Goal: Task Accomplishment & Management: Use online tool/utility

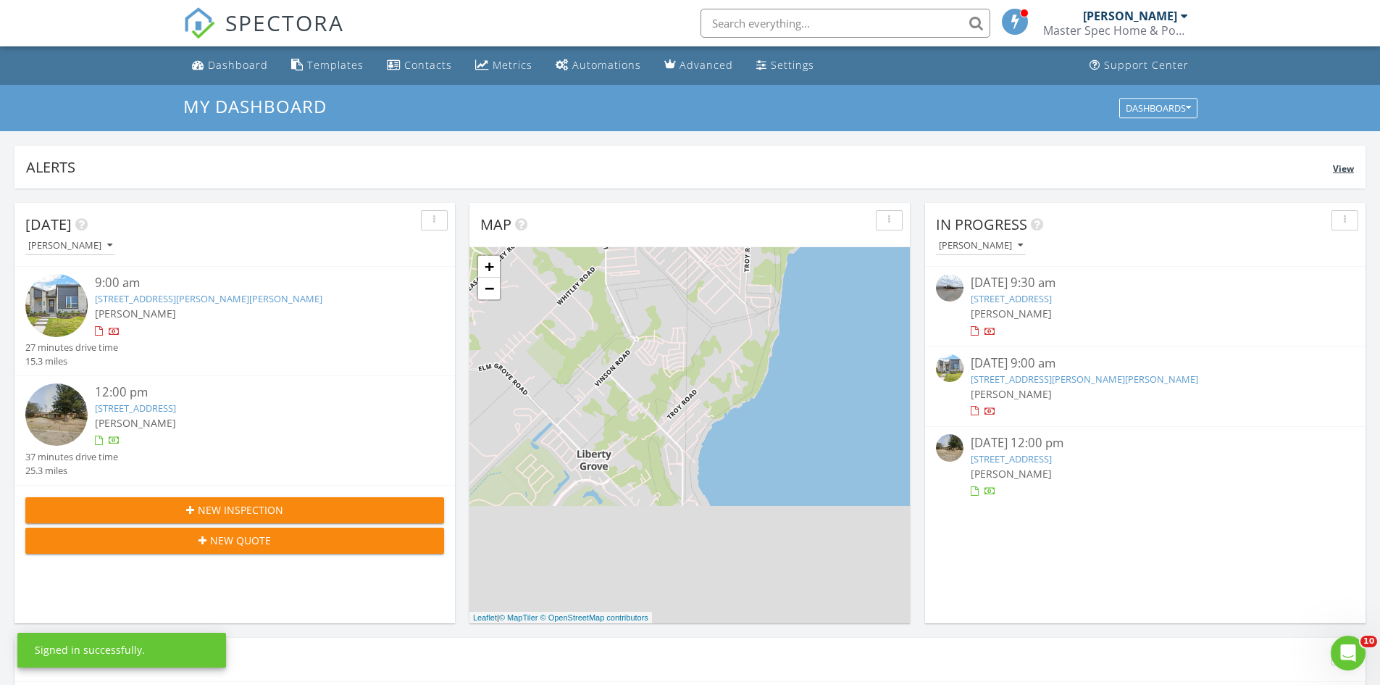
scroll to position [7, 7]
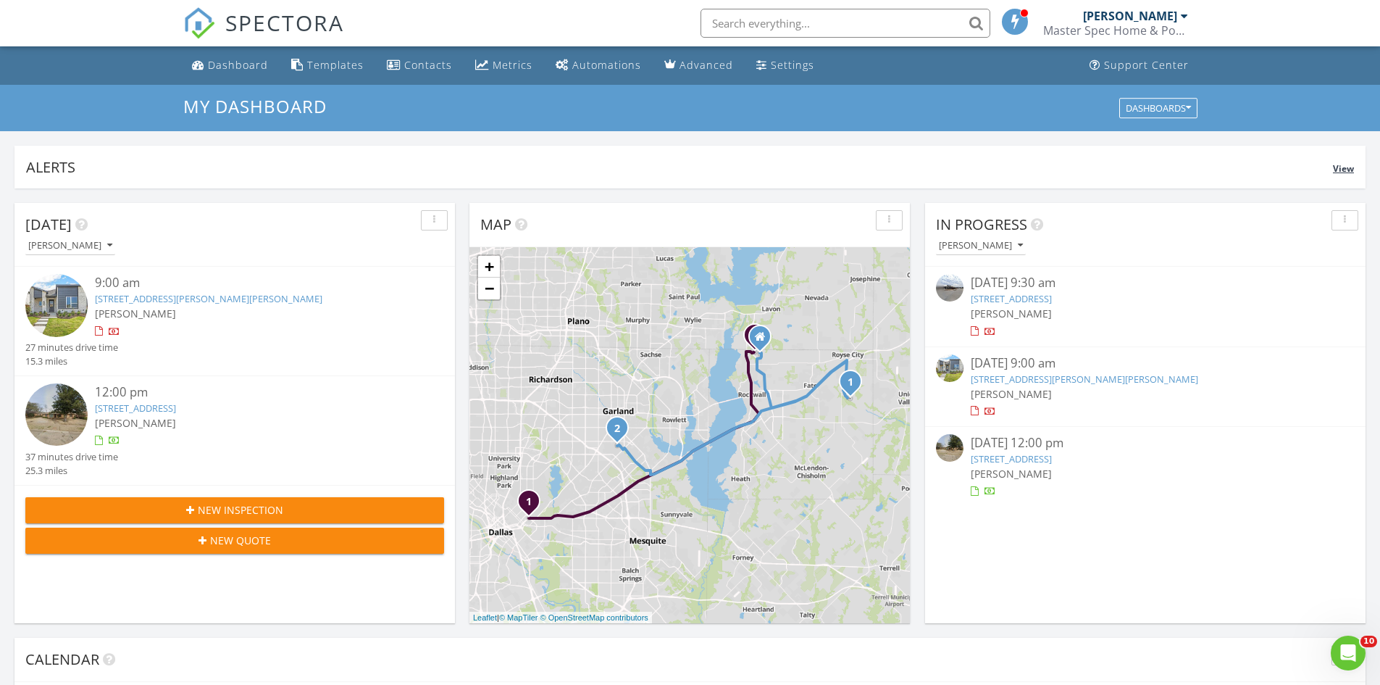
click at [499, 179] on div "Alerts View" at bounding box center [689, 167] width 1351 height 43
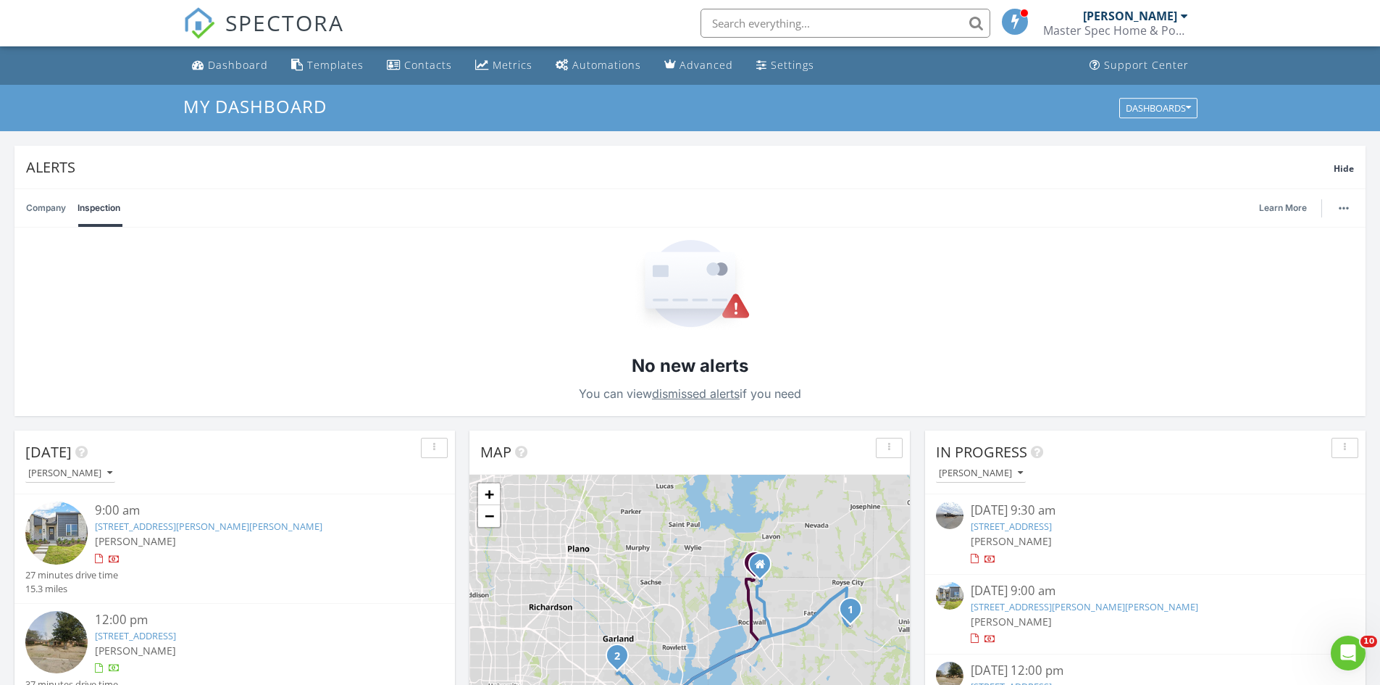
click at [51, 209] on link "Company" at bounding box center [46, 208] width 40 height 38
click at [514, 158] on div "Alerts" at bounding box center [680, 167] width 1308 height 20
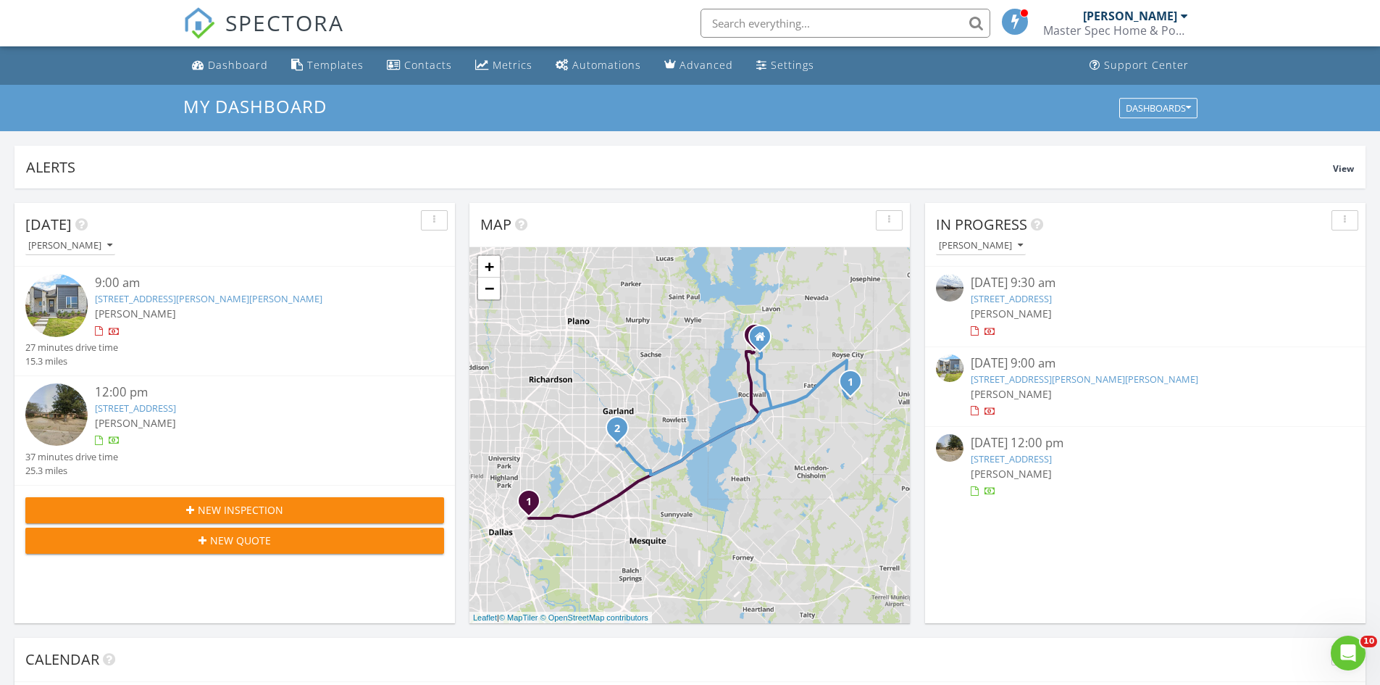
click at [71, 422] on img at bounding box center [56, 414] width 62 height 62
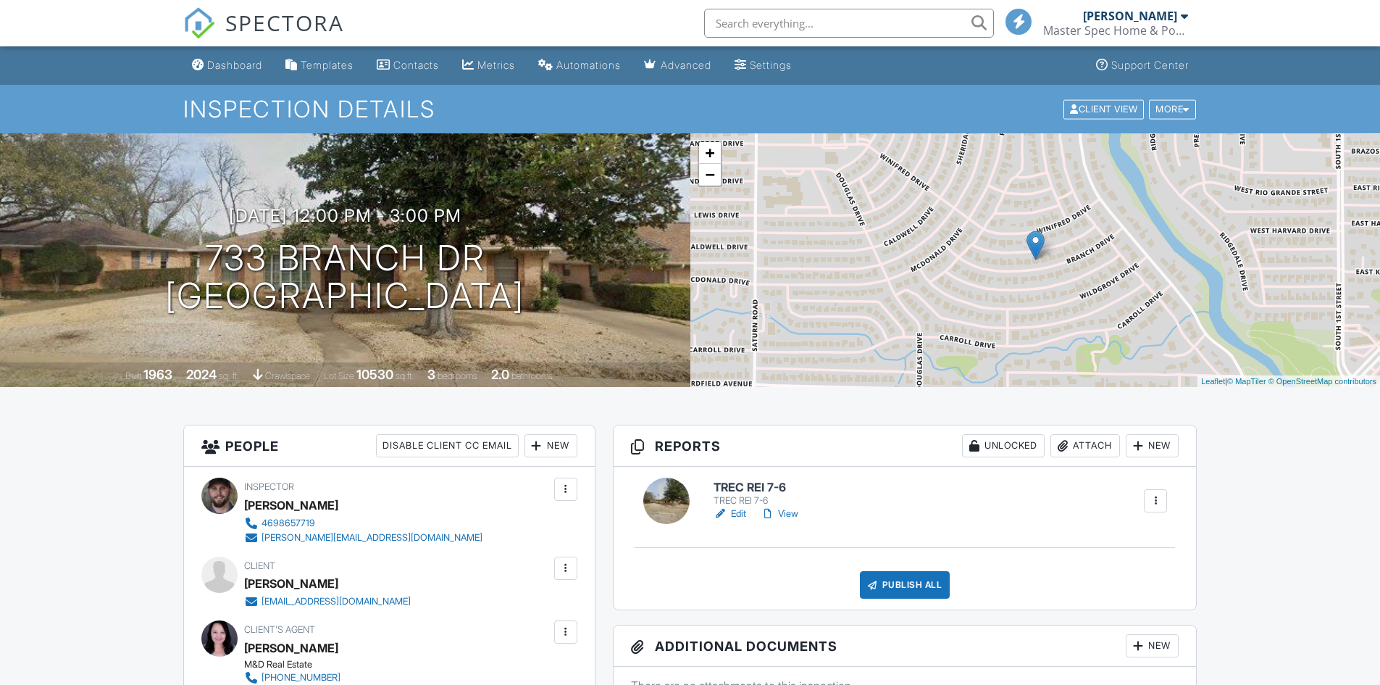
click at [743, 511] on link "Edit" at bounding box center [730, 513] width 33 height 14
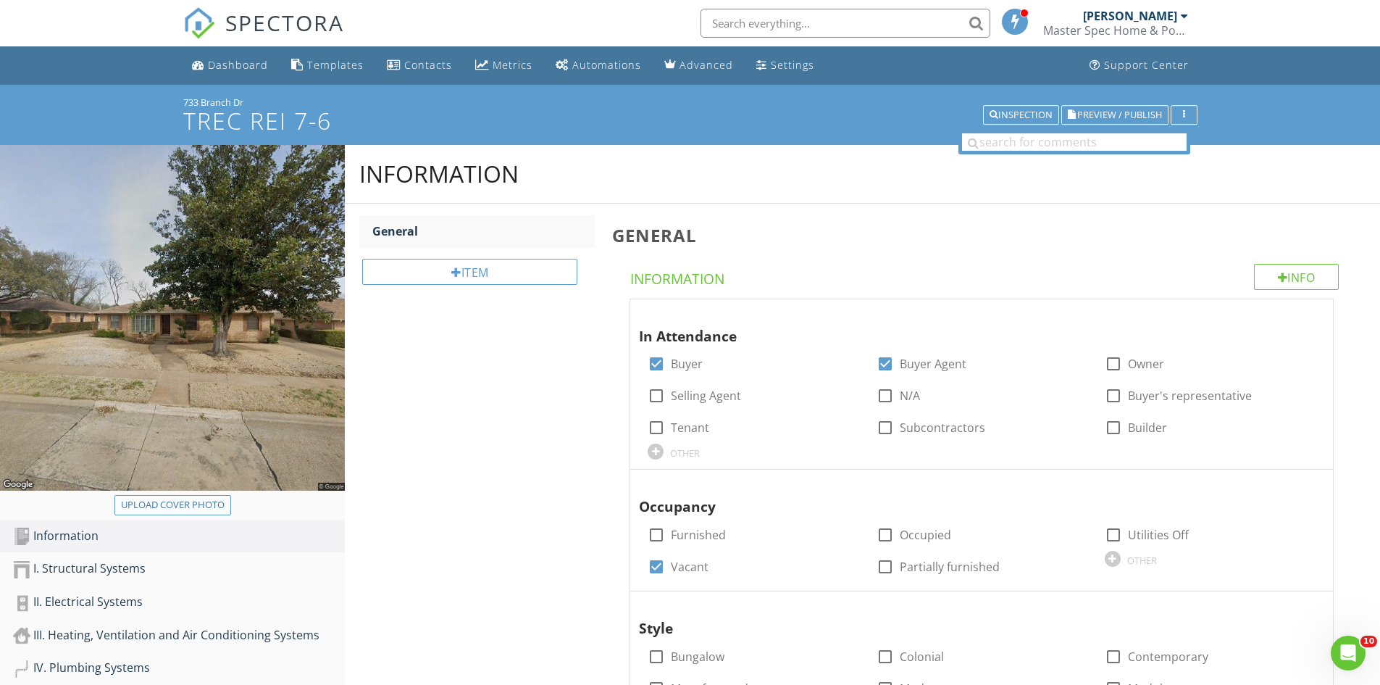
click at [215, 509] on div "Upload cover photo" at bounding box center [173, 505] width 104 height 14
type input "C:\fakepath\IMG_1312.JPG"
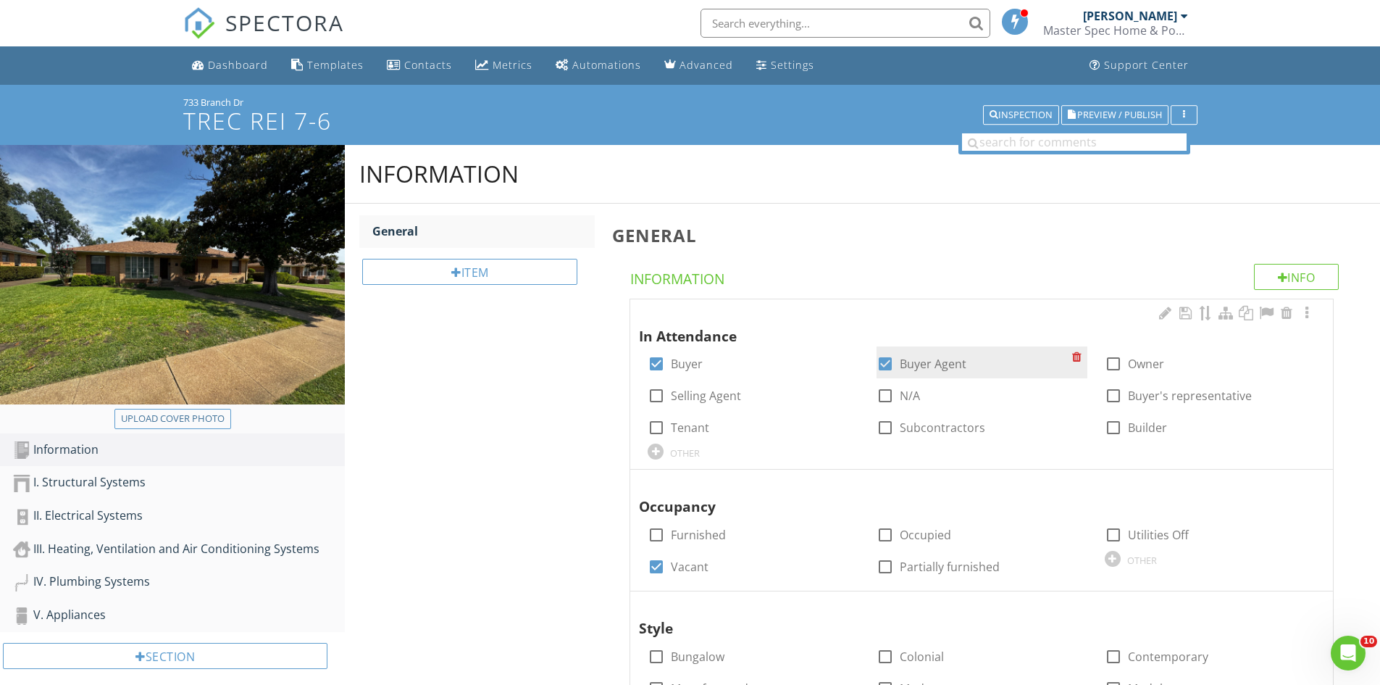
click at [909, 363] on label "Buyer Agent" at bounding box center [933, 363] width 67 height 14
checkbox input "false"
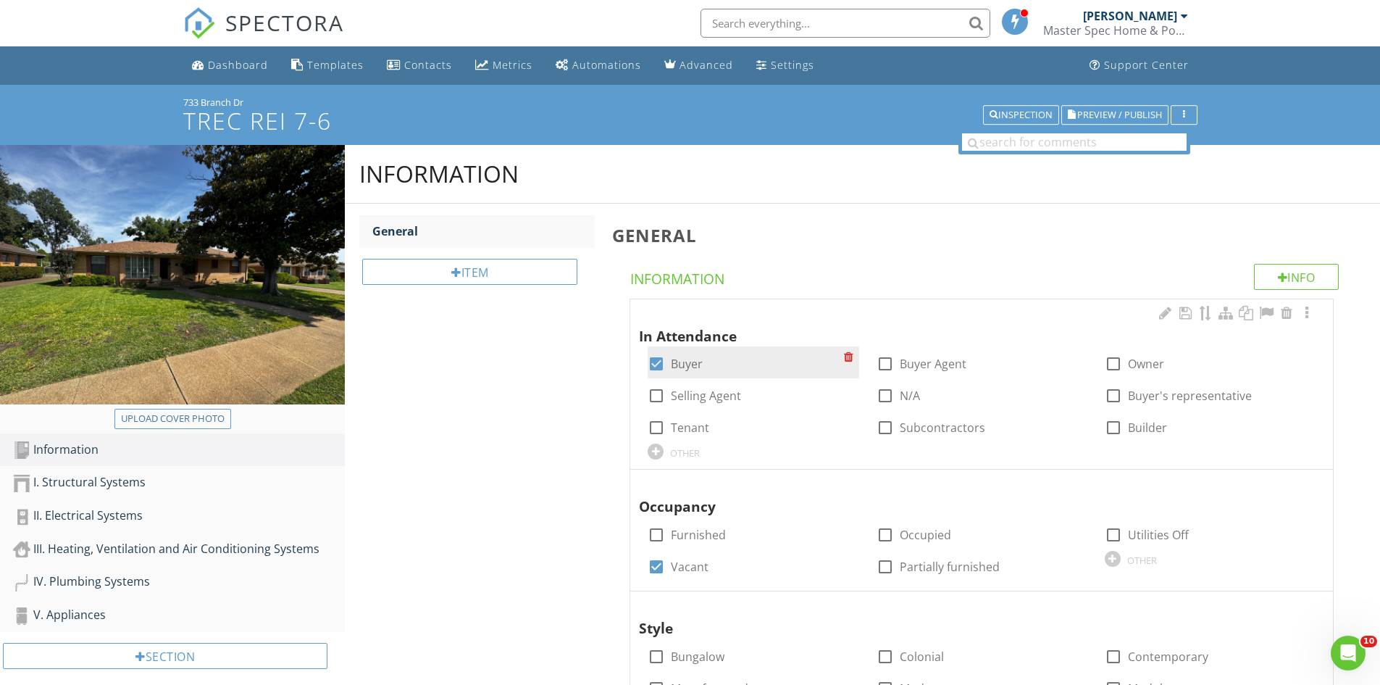
click at [682, 364] on label "Buyer" at bounding box center [687, 363] width 32 height 14
checkbox input "false"
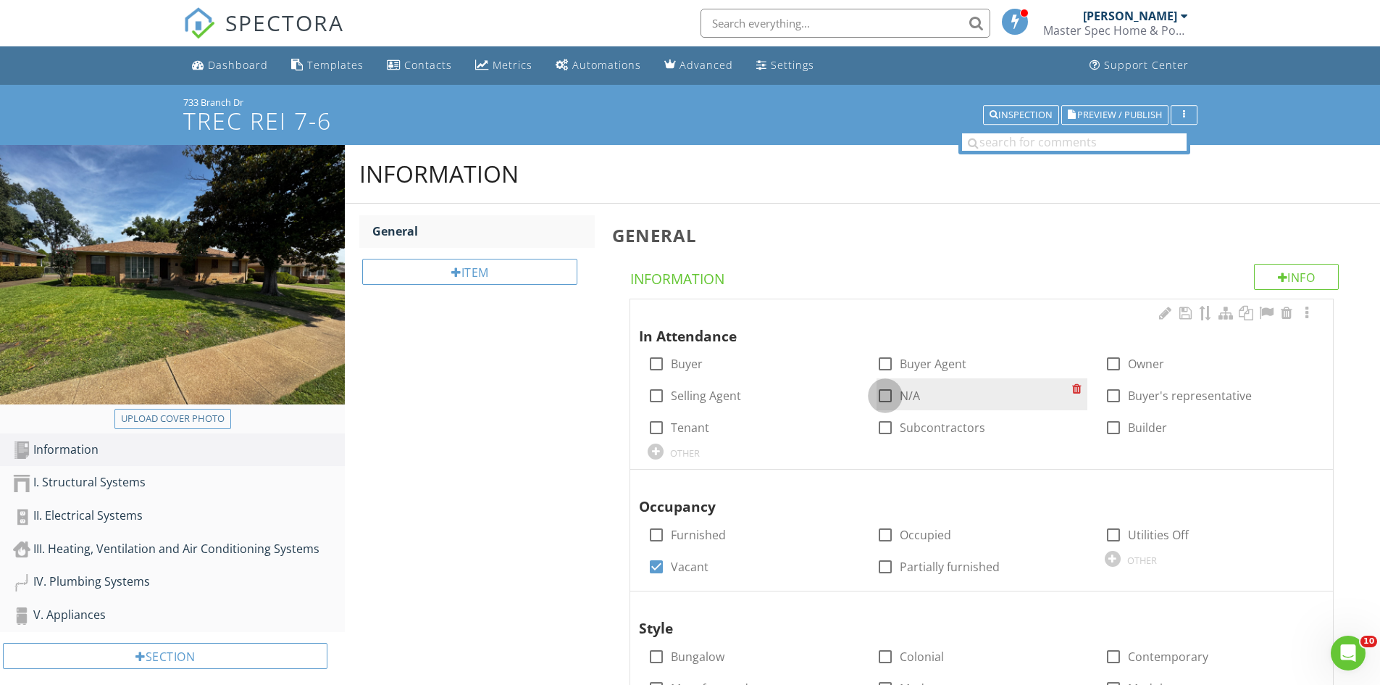
click at [893, 391] on div at bounding box center [885, 395] width 25 height 25
checkbox input "true"
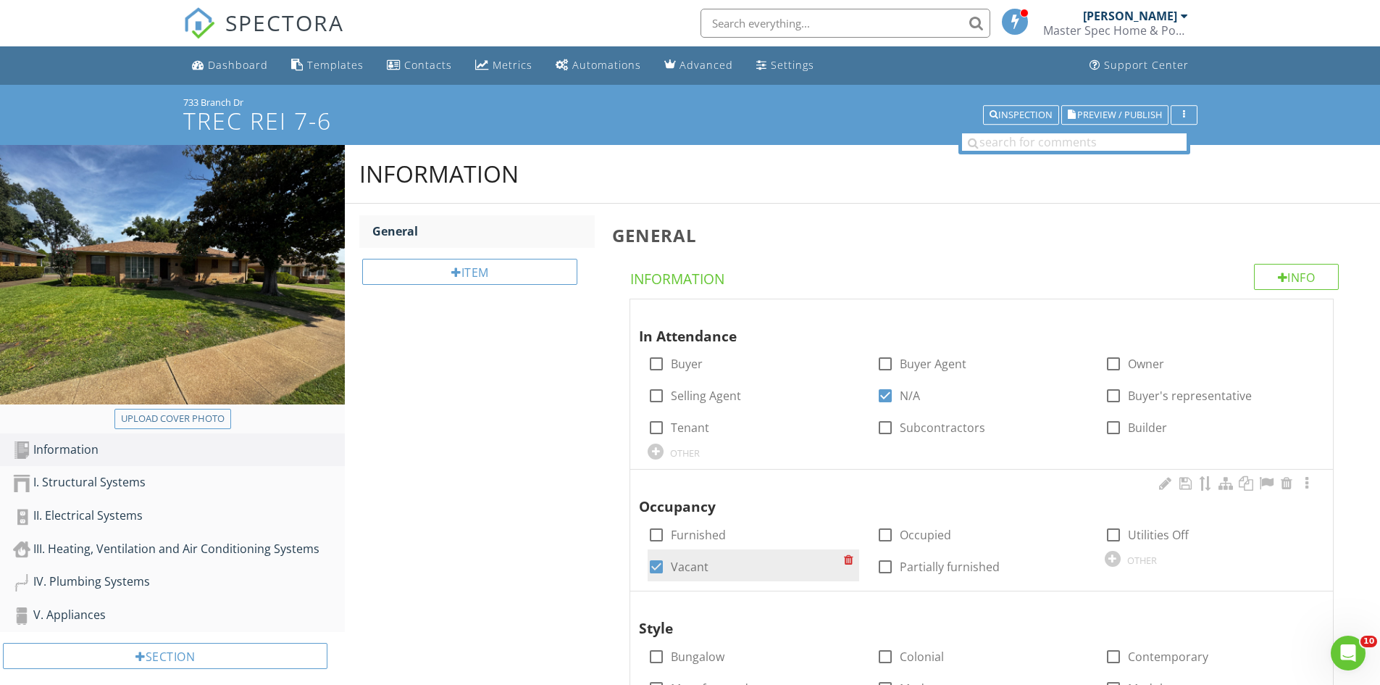
click at [693, 567] on label "Vacant" at bounding box center [690, 566] width 38 height 14
checkbox input "false"
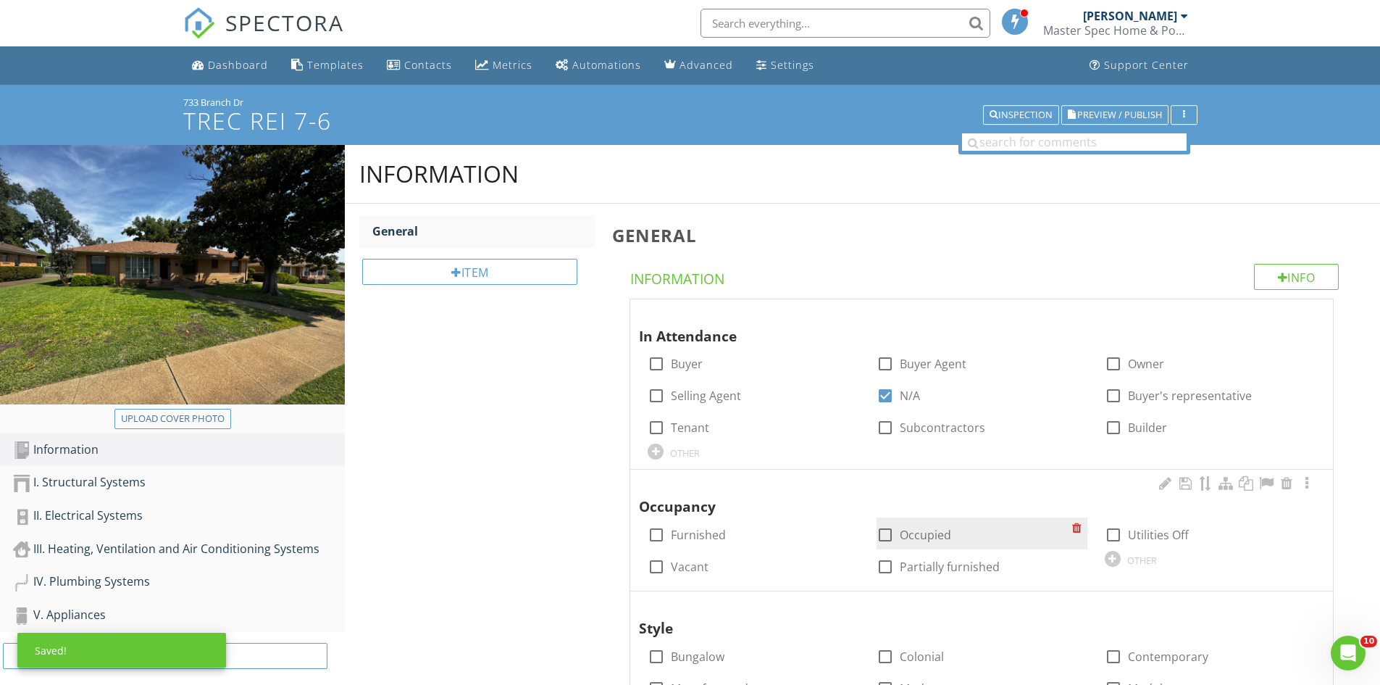
click at [883, 535] on div at bounding box center [885, 534] width 25 height 25
checkbox input "true"
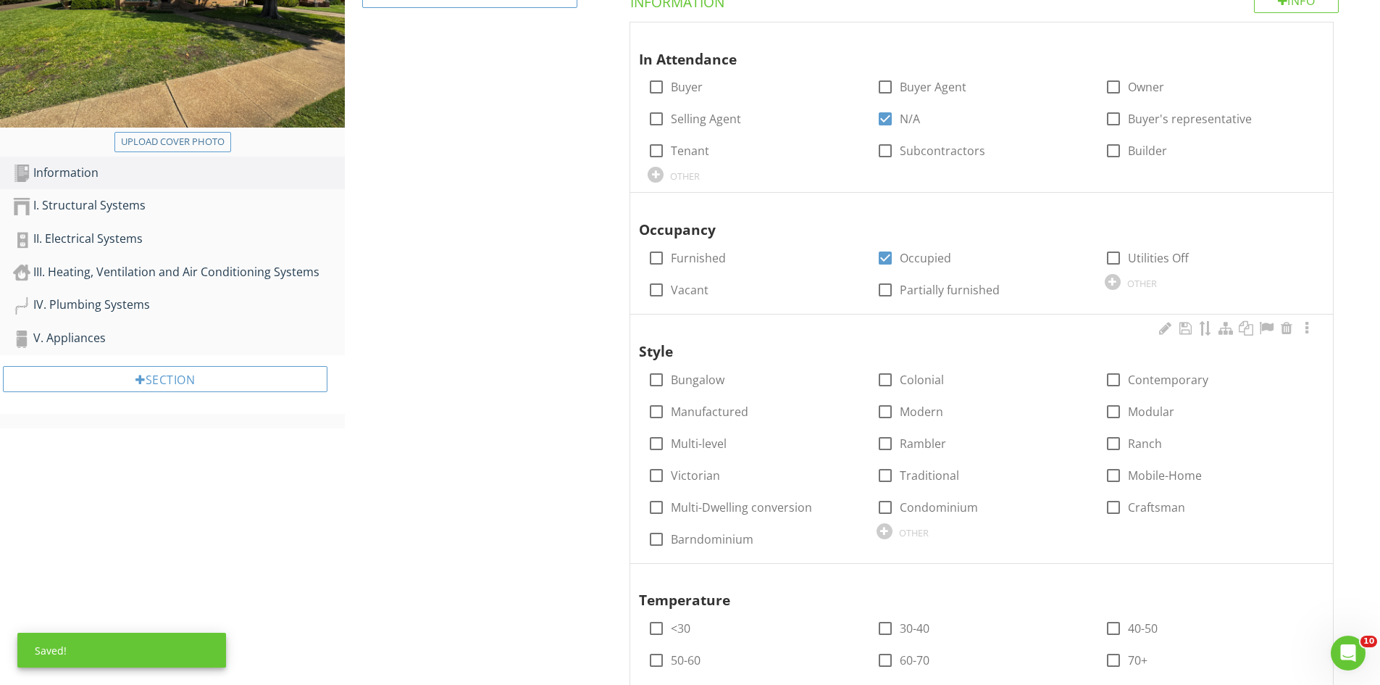
scroll to position [290, 0]
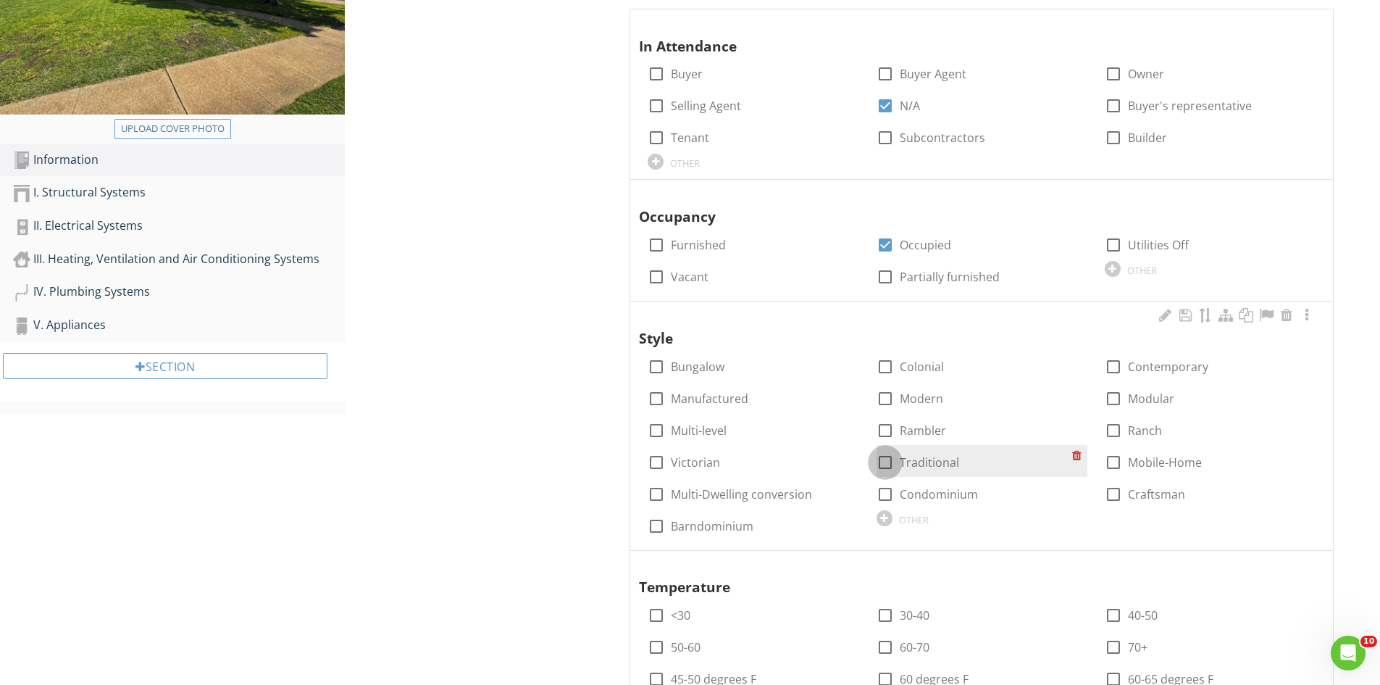
click at [887, 463] on div at bounding box center [885, 462] width 25 height 25
checkbox input "true"
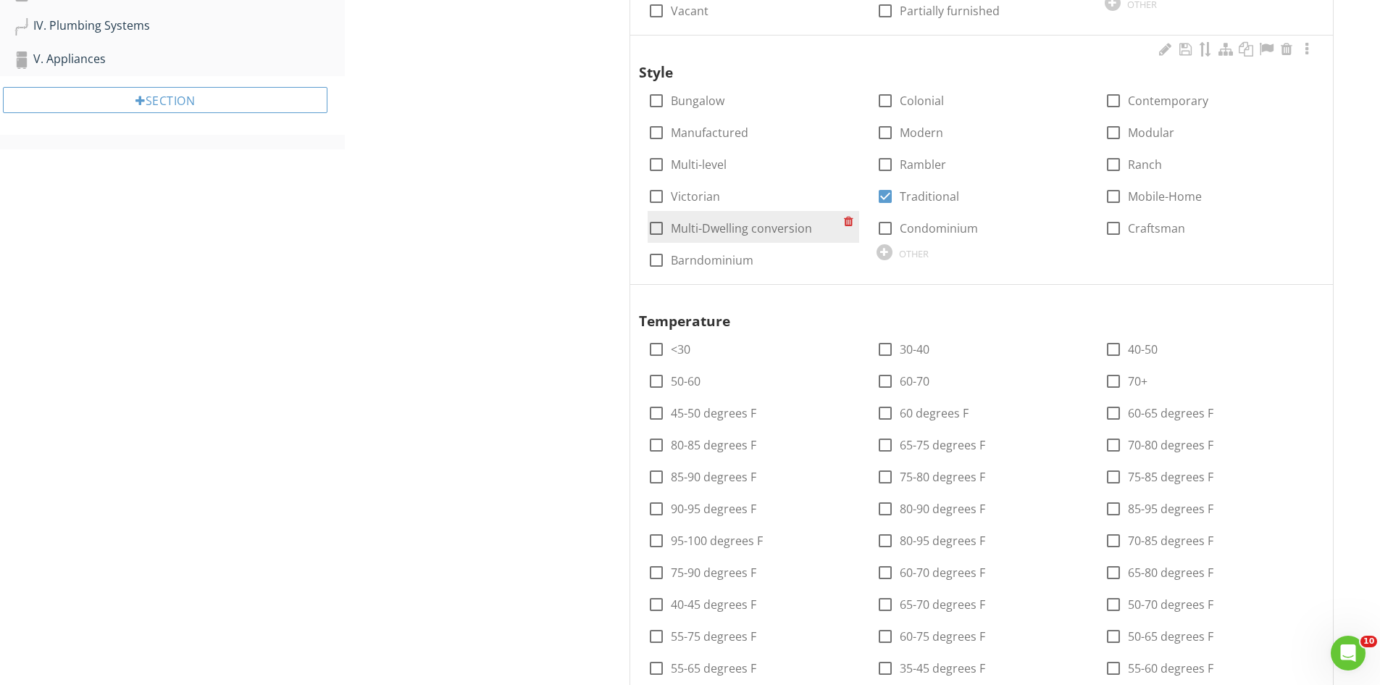
scroll to position [580, 0]
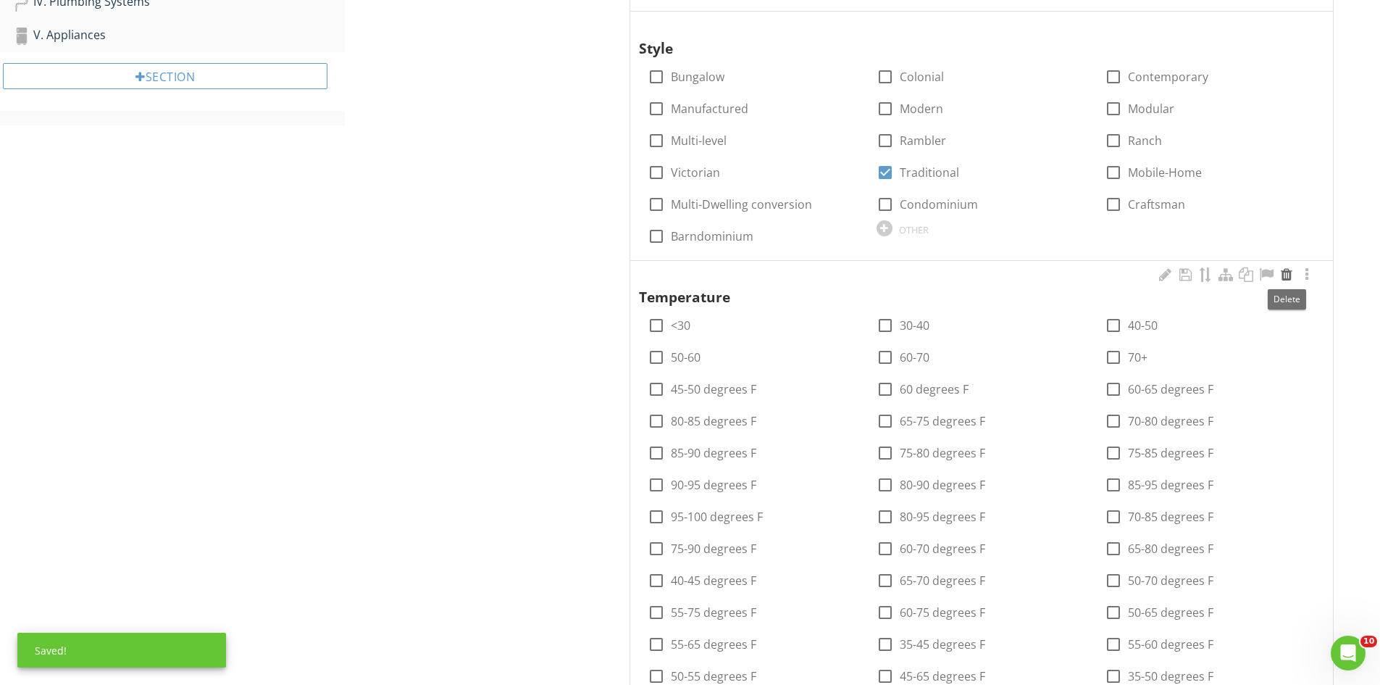
click at [1289, 275] on div at bounding box center [1286, 274] width 17 height 14
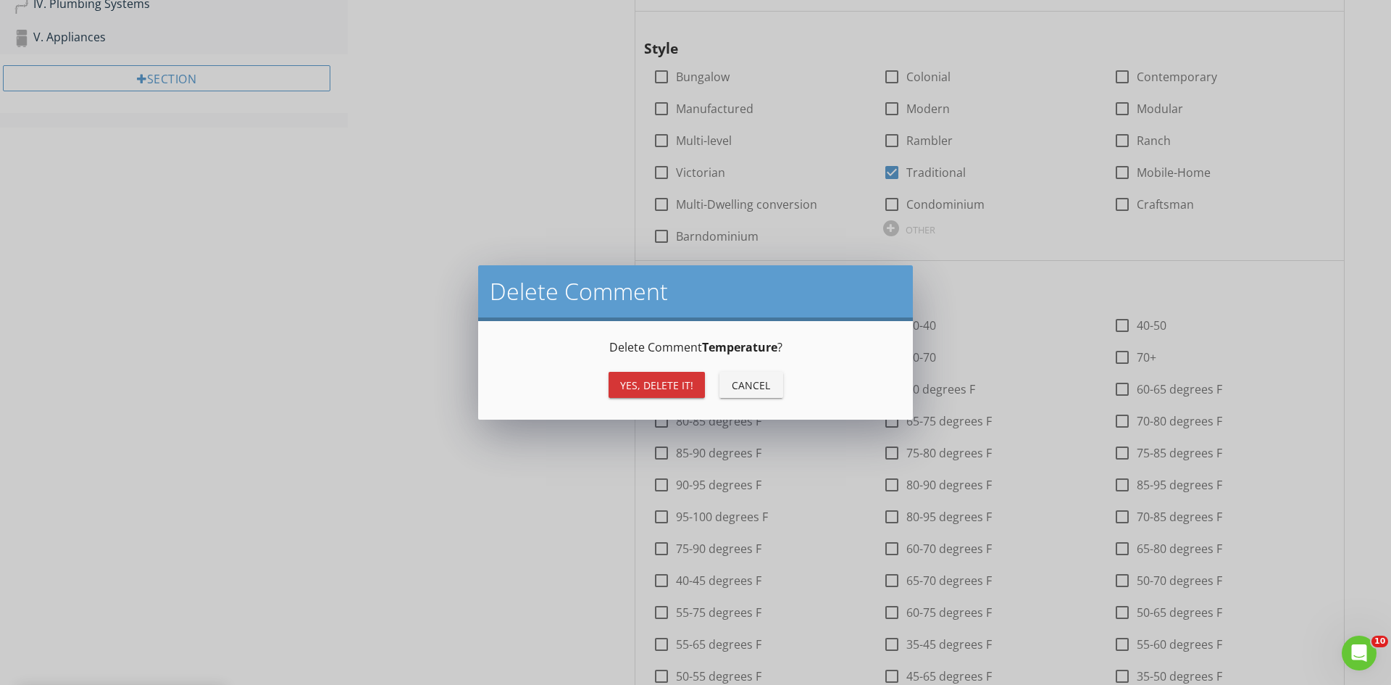
click at [669, 396] on button "Yes, Delete it!" at bounding box center [657, 385] width 96 height 26
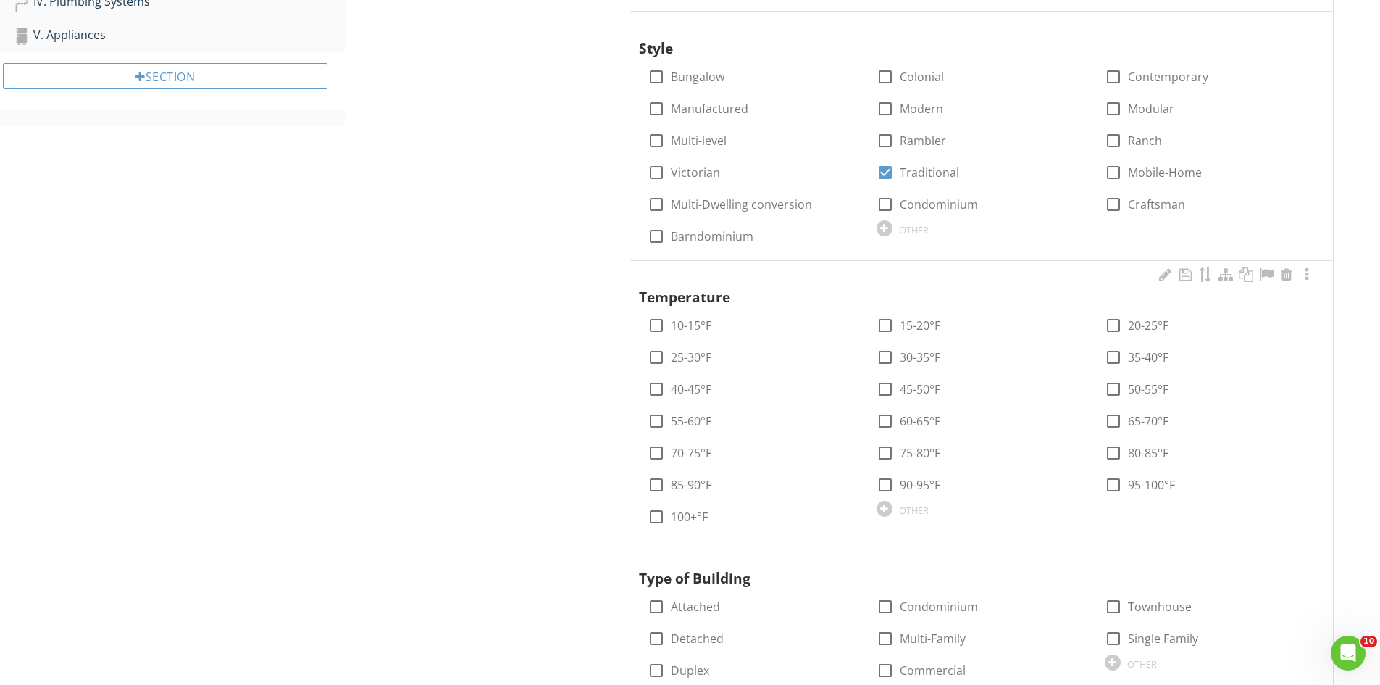
click at [872, 485] on div "check_box_outline_blank 90-95°F" at bounding box center [982, 483] width 228 height 32
click at [881, 483] on div at bounding box center [885, 484] width 25 height 25
checkbox input "true"
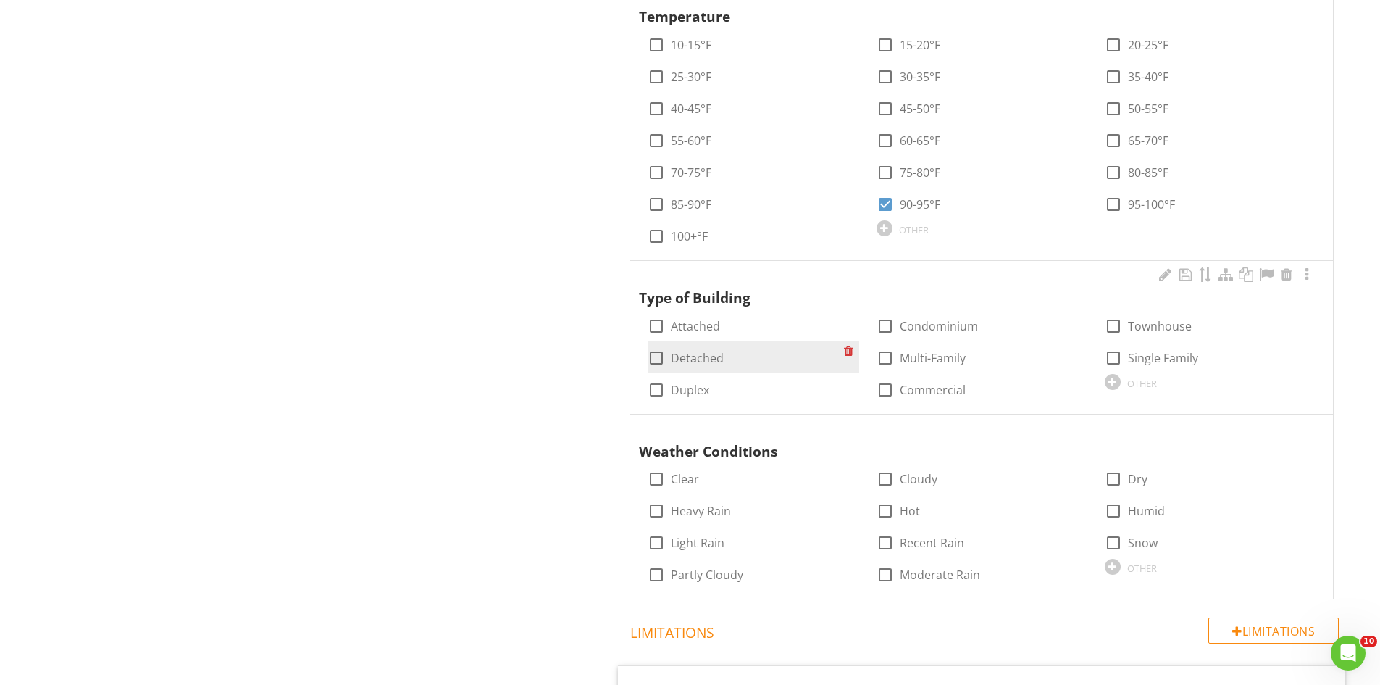
scroll to position [869, 0]
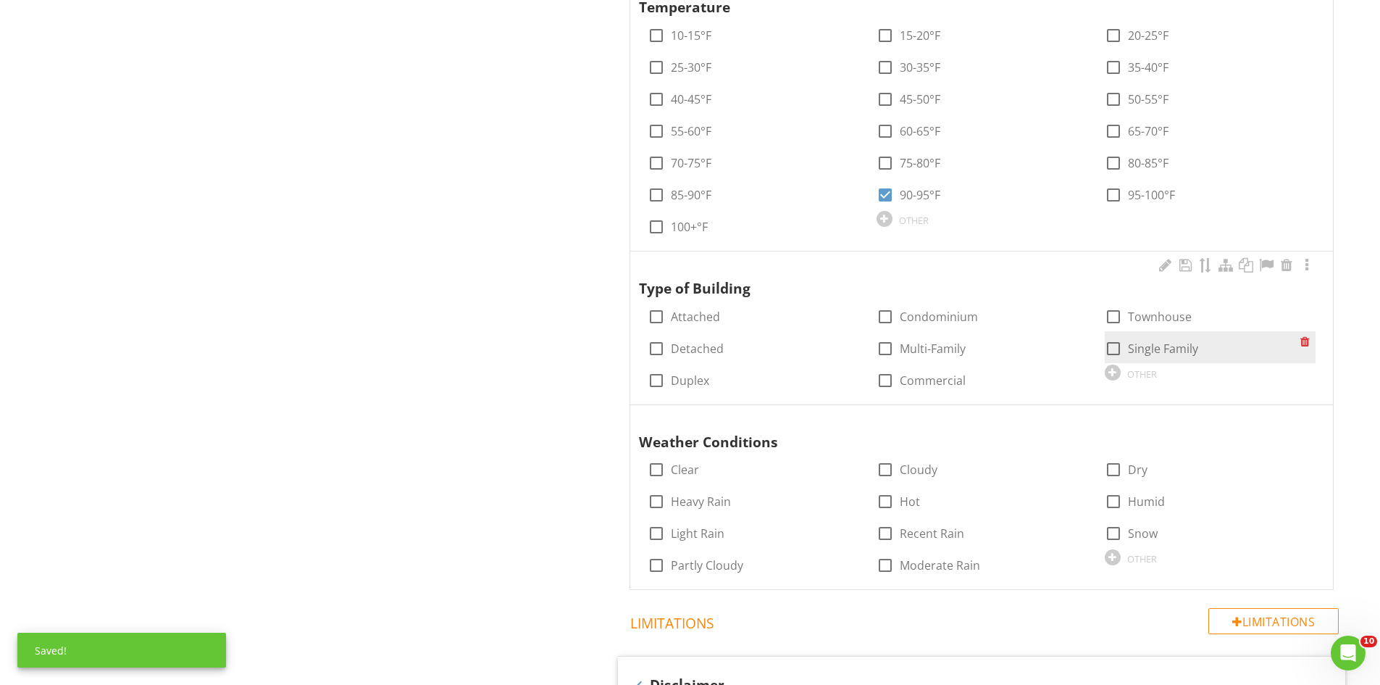
click at [1111, 349] on div at bounding box center [1113, 348] width 25 height 25
checkbox input "true"
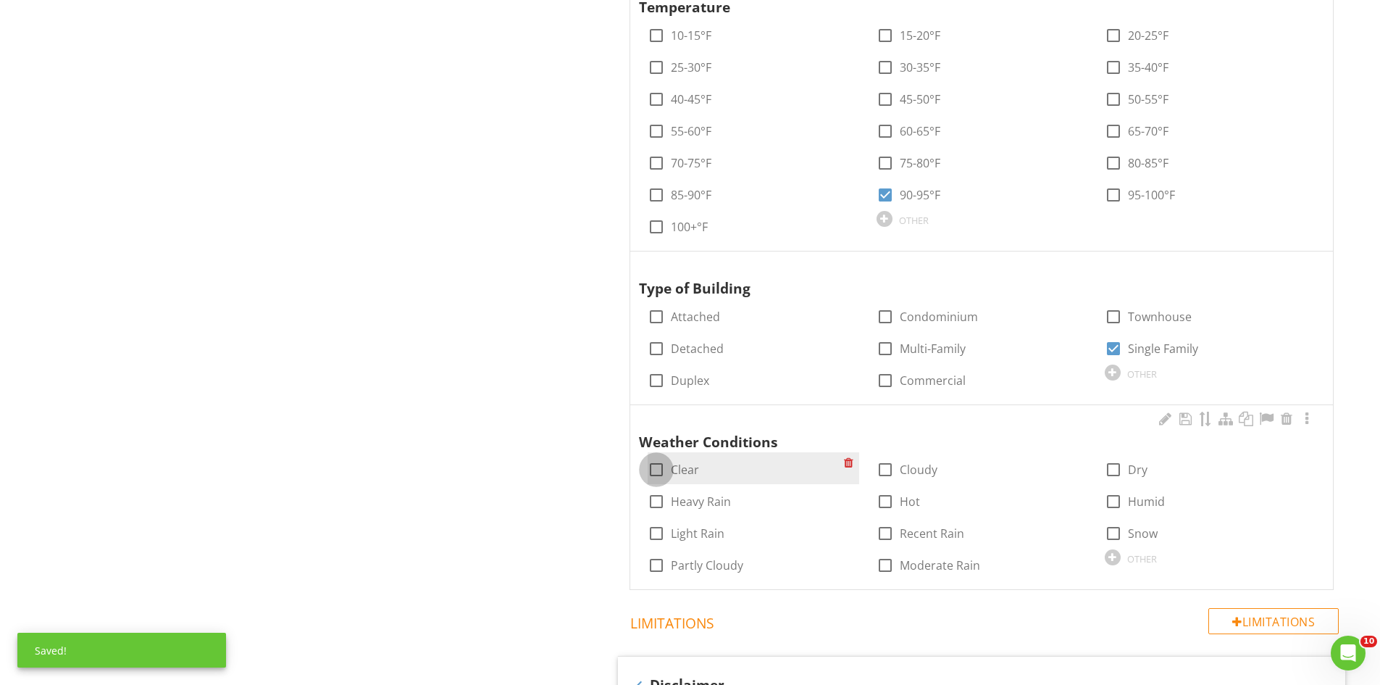
click at [662, 466] on div at bounding box center [656, 469] width 25 height 25
checkbox input "true"
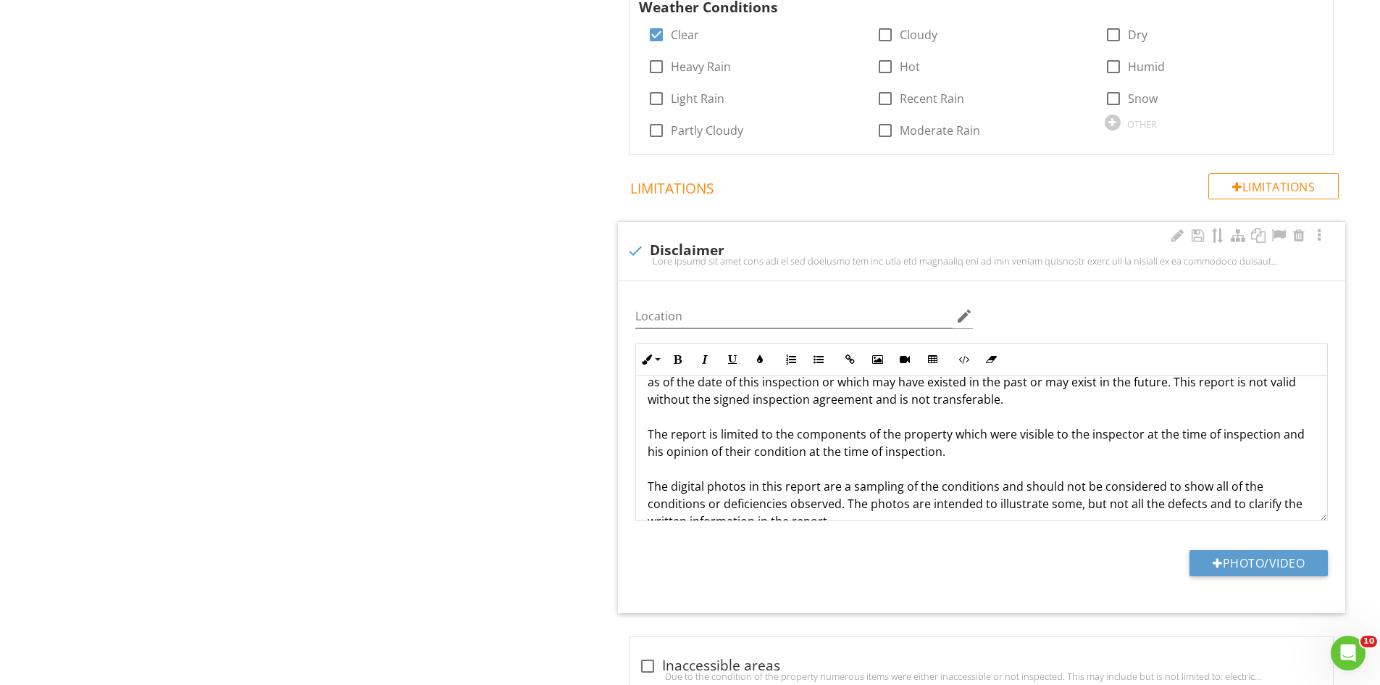
scroll to position [262, 0]
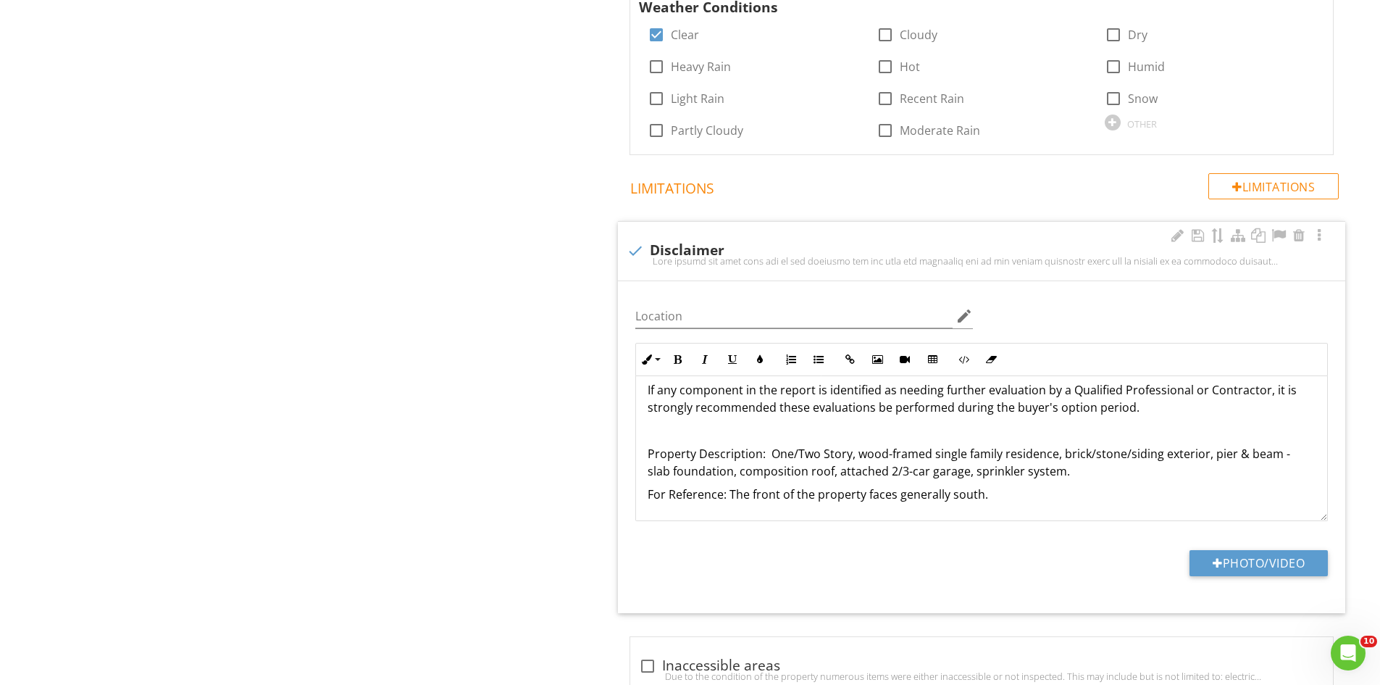
click at [816, 453] on p "Property Description: One/Two Story, wood-framed single family residence, brick…" at bounding box center [982, 462] width 668 height 35
drag, startPoint x: 653, startPoint y: 470, endPoint x: 1253, endPoint y: 455, distance: 600.1
click at [1253, 455] on div "This report has been paid for by and prepared for the sole and exclusive use of…" at bounding box center [981, 317] width 691 height 406
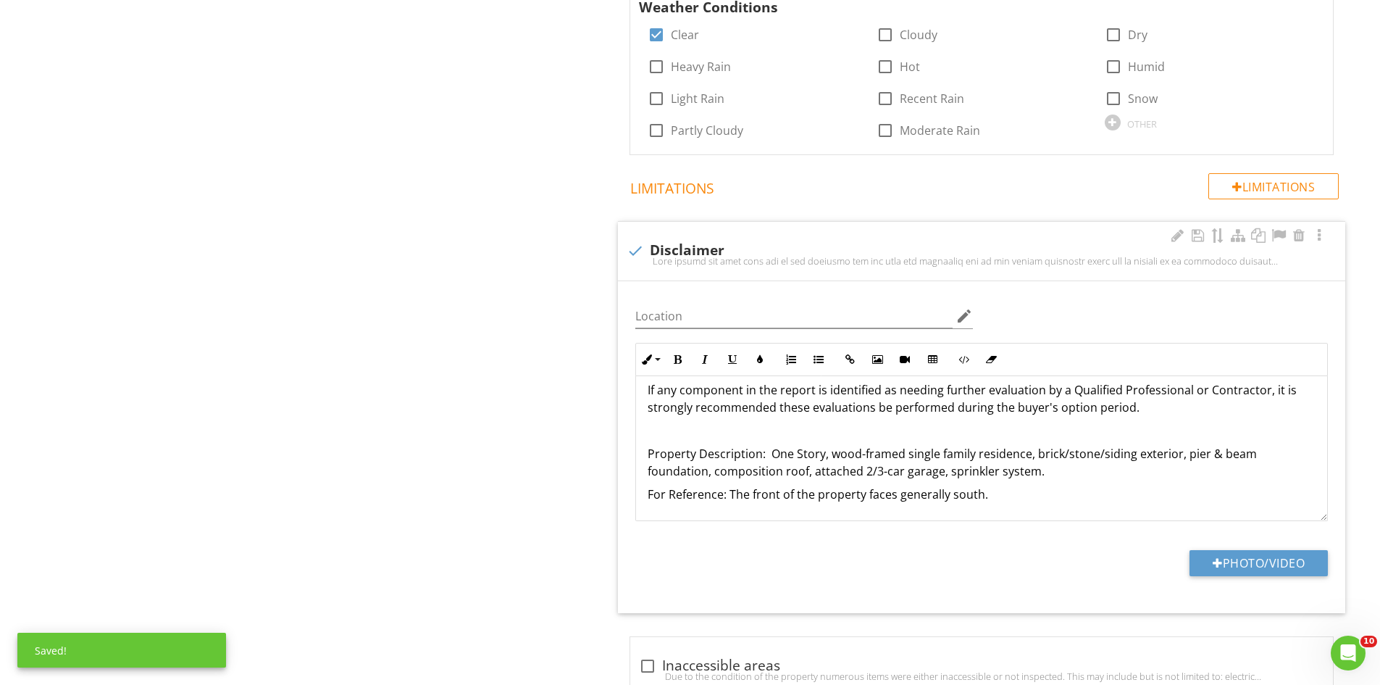
click at [879, 475] on p "Property Description: One Story, wood-framed single family residence, brick/sto…" at bounding box center [982, 462] width 668 height 35
drag, startPoint x: 994, startPoint y: 493, endPoint x: 631, endPoint y: 511, distance: 363.5
click at [633, 514] on div "Inline Style XLarge Large Normal Small Light Small/Light Bold Italic Underline …" at bounding box center [982, 432] width 710 height 178
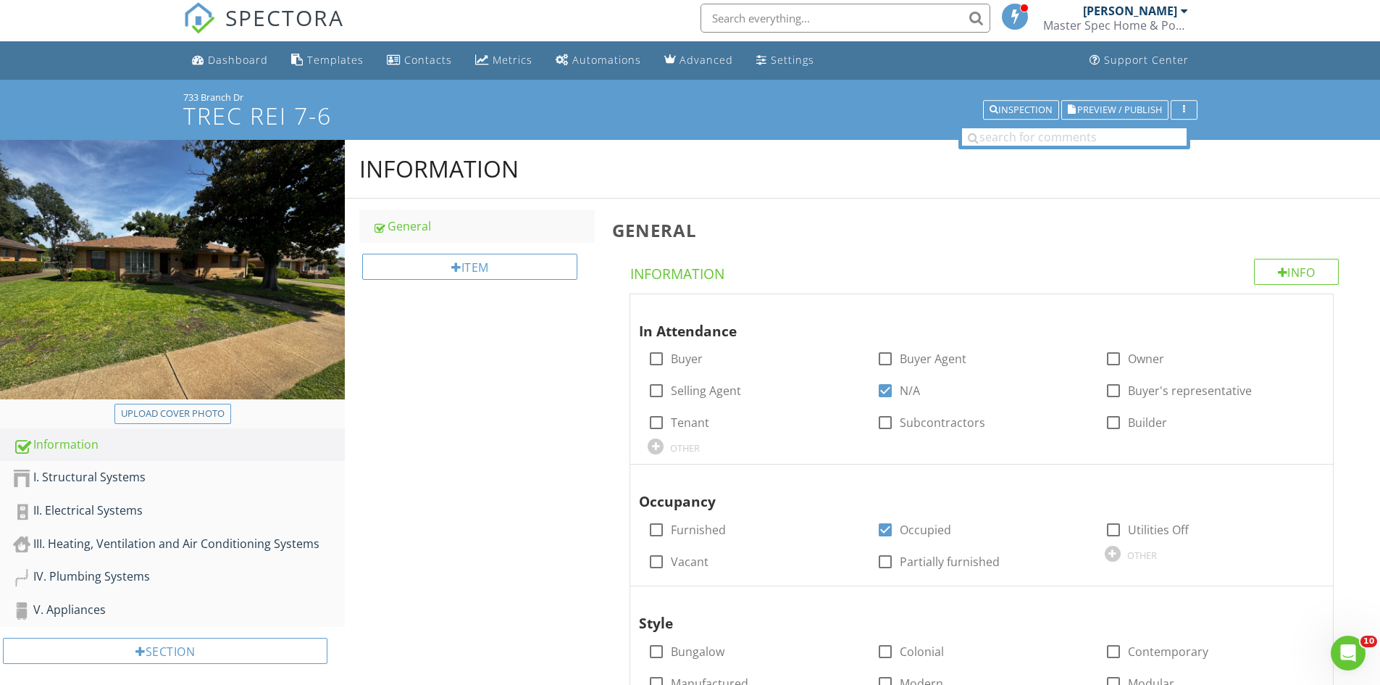
scroll to position [0, 0]
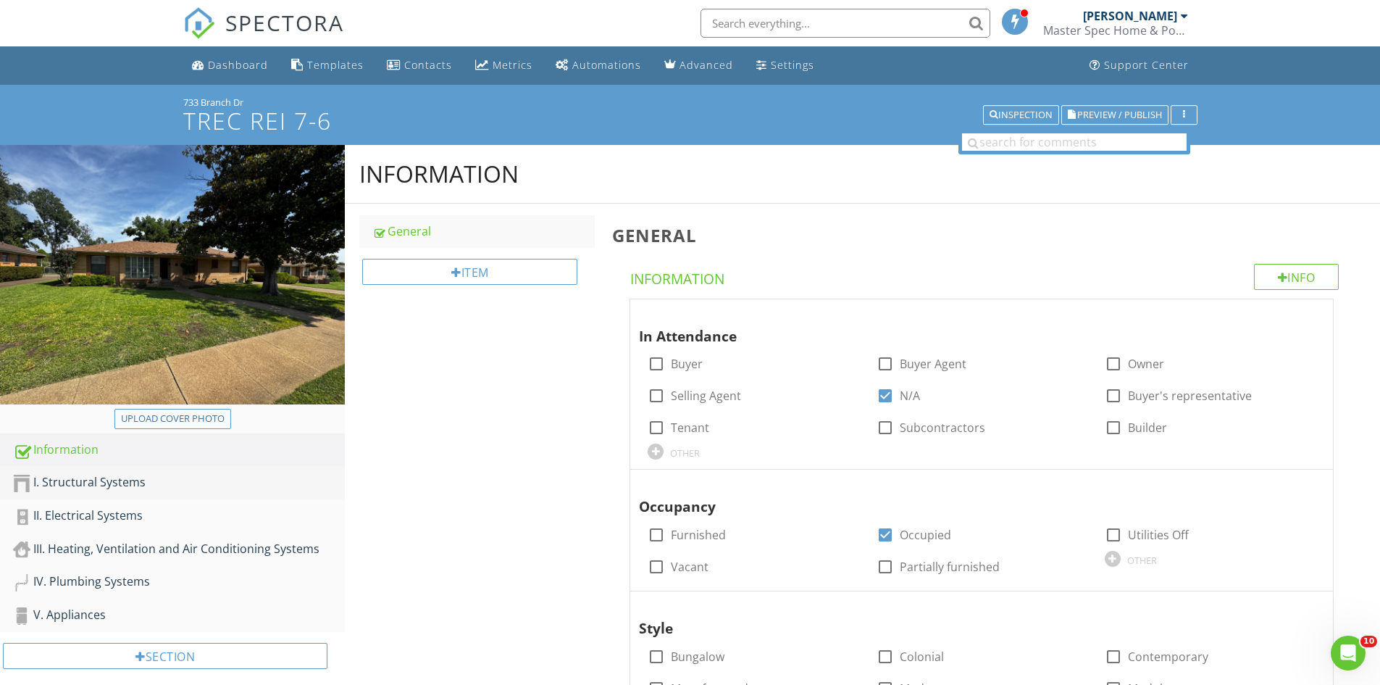
click at [124, 484] on div "I. Structural Systems" at bounding box center [179, 482] width 332 height 19
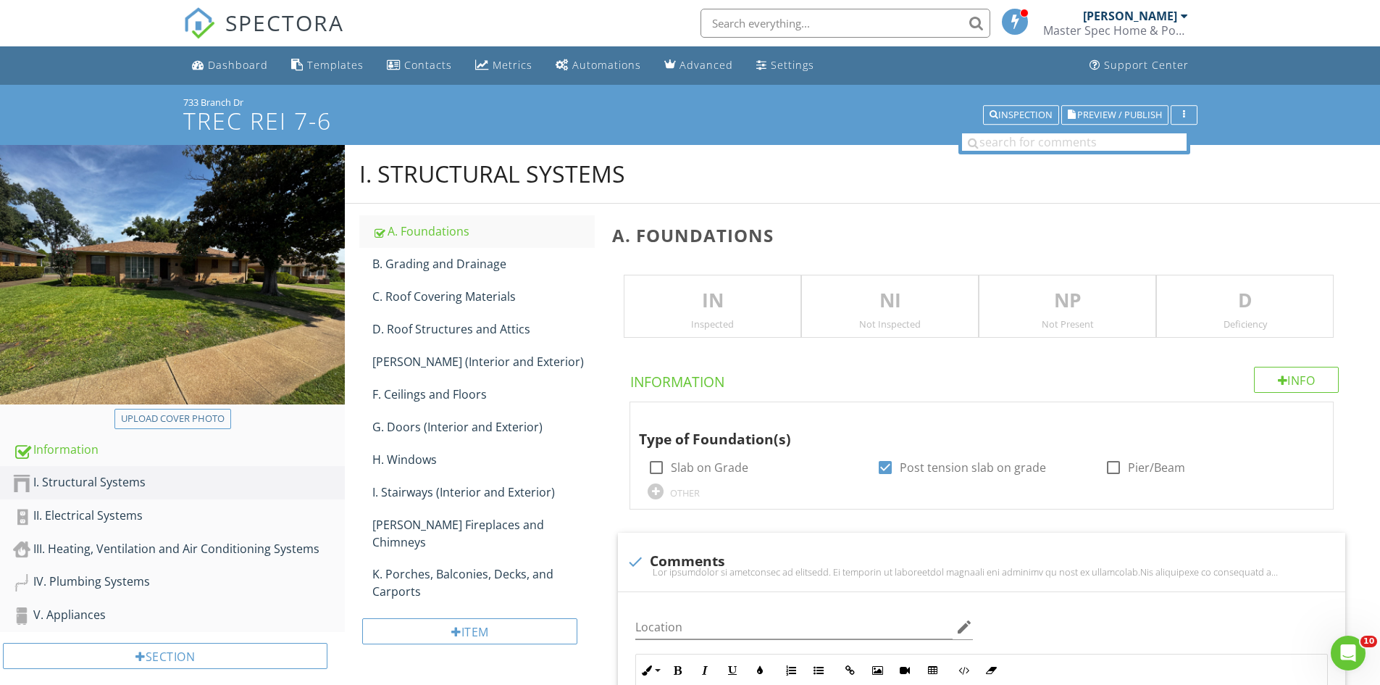
click at [701, 308] on p "IN" at bounding box center [713, 300] width 176 height 29
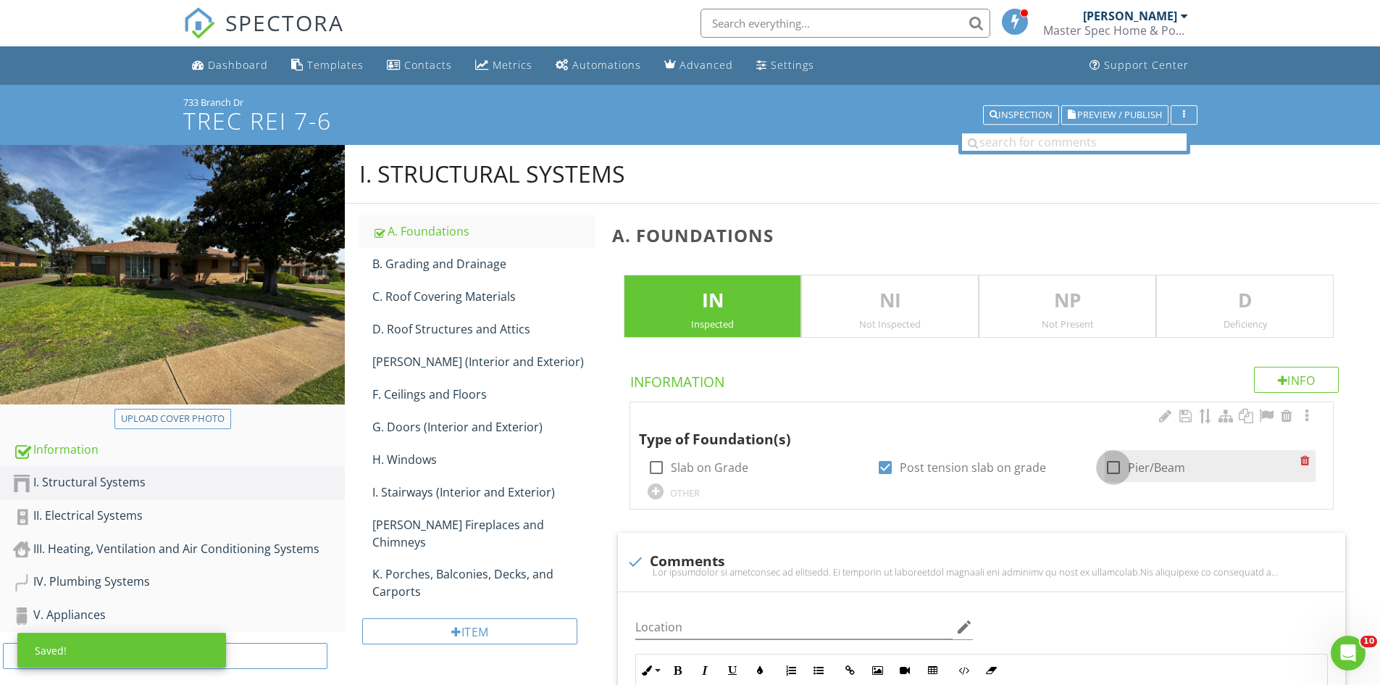
click at [1114, 467] on div at bounding box center [1113, 467] width 25 height 25
checkbox input "true"
click at [885, 468] on div at bounding box center [885, 467] width 25 height 25
checkbox input "false"
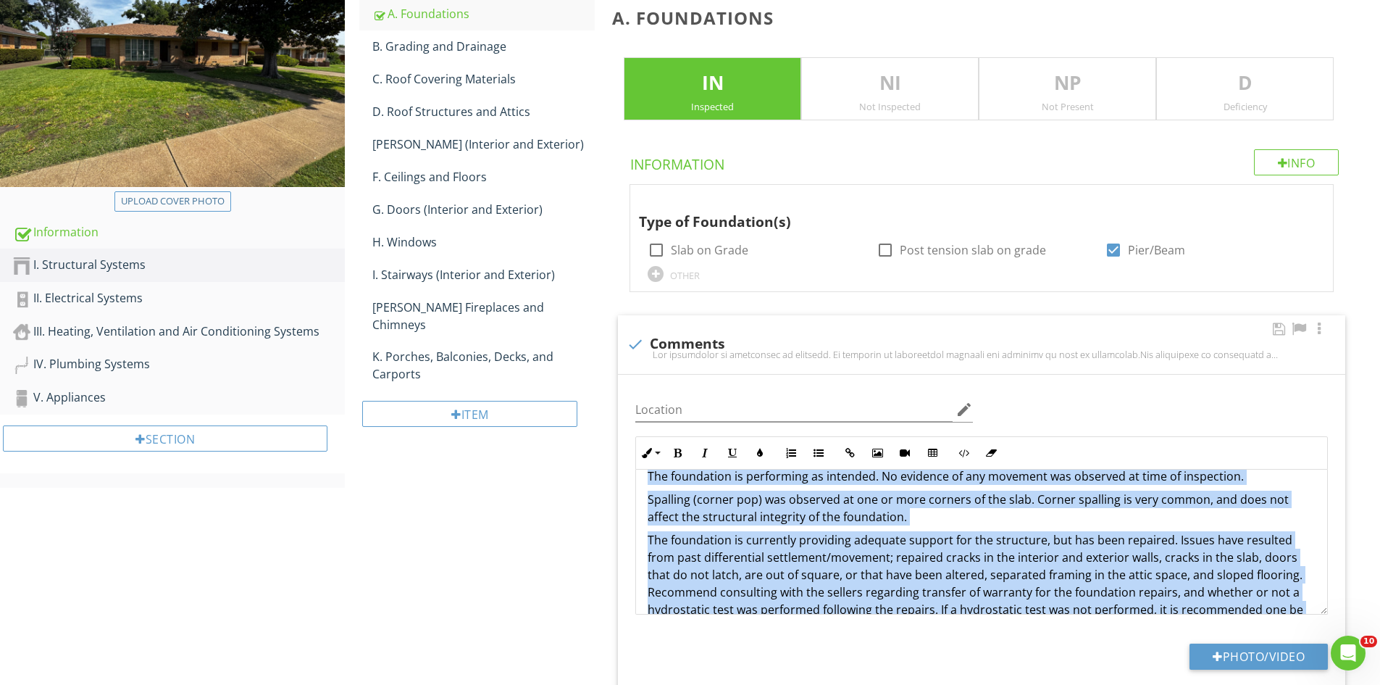
scroll to position [82, 0]
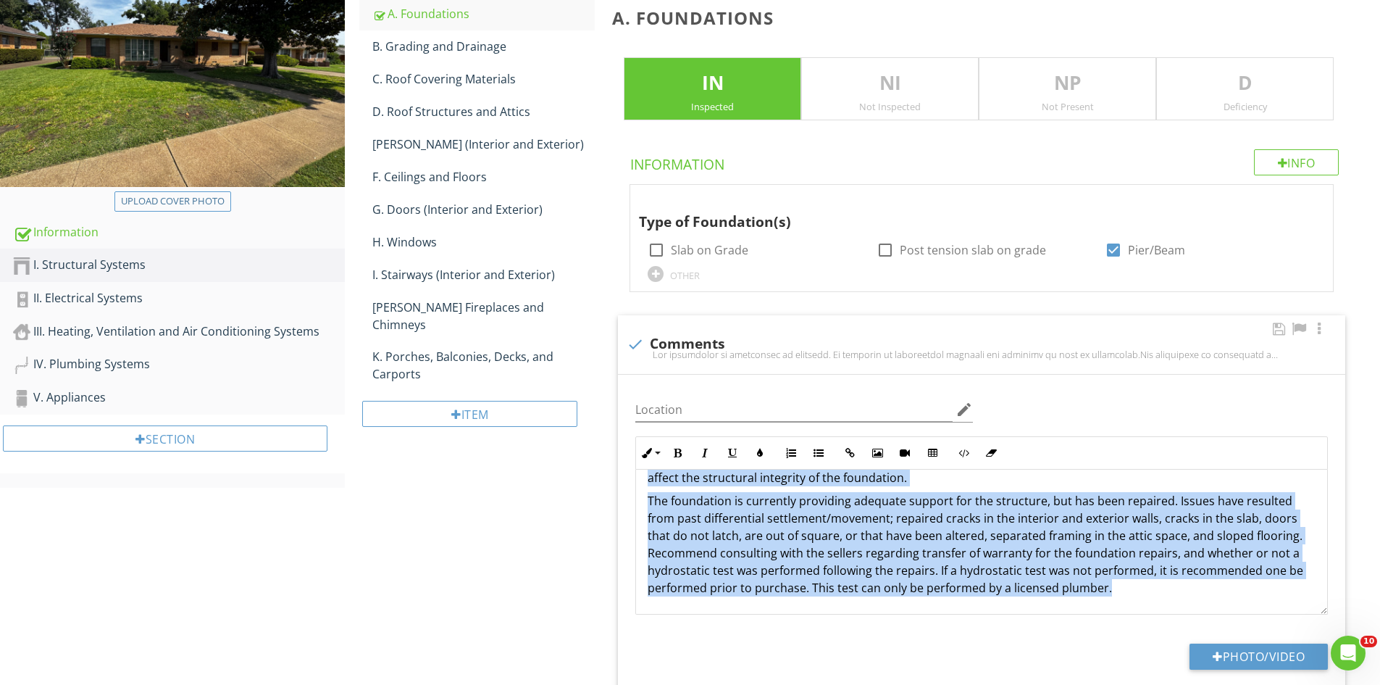
drag, startPoint x: 648, startPoint y: 513, endPoint x: 1189, endPoint y: 619, distance: 551.5
click at [1188, 622] on div "Location edit Inline Style XLarge Large Normal Small Light Small/Light Bold Ita…" at bounding box center [981, 541] width 727 height 332
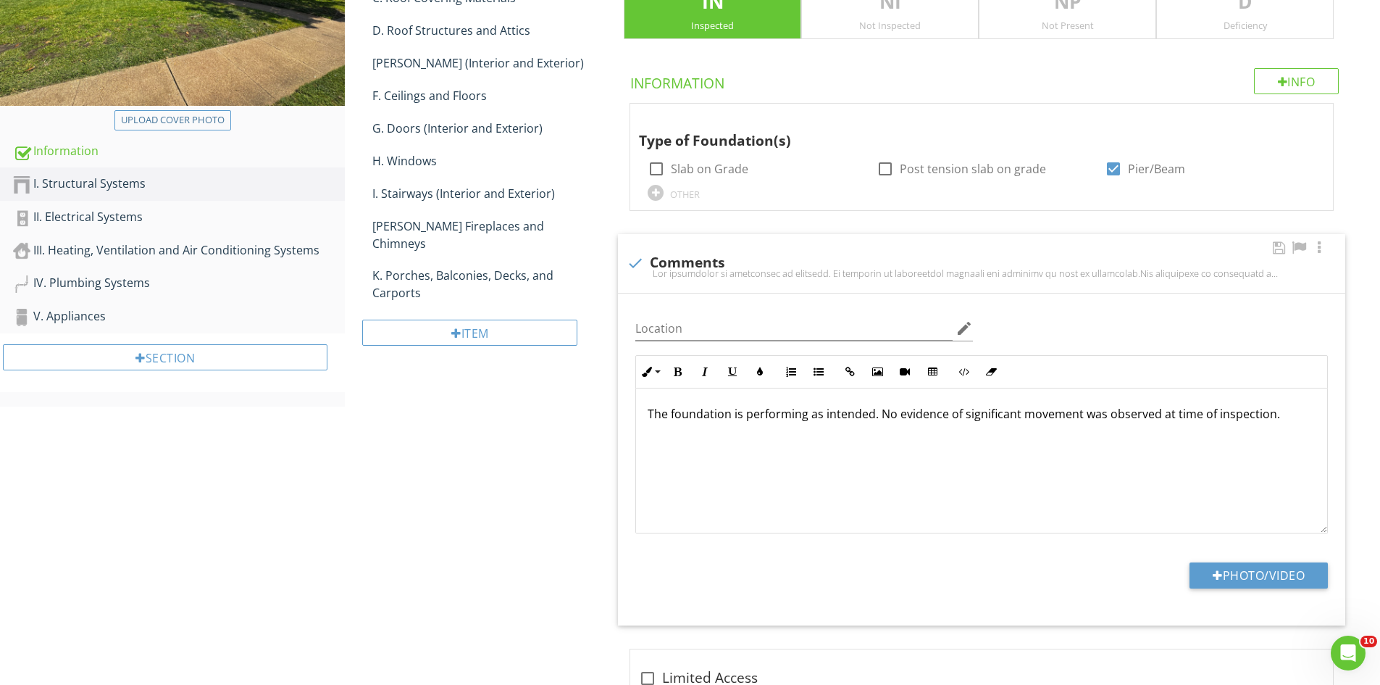
scroll to position [0, 0]
click at [1219, 34] on div "D Deficiency" at bounding box center [1245, 8] width 178 height 64
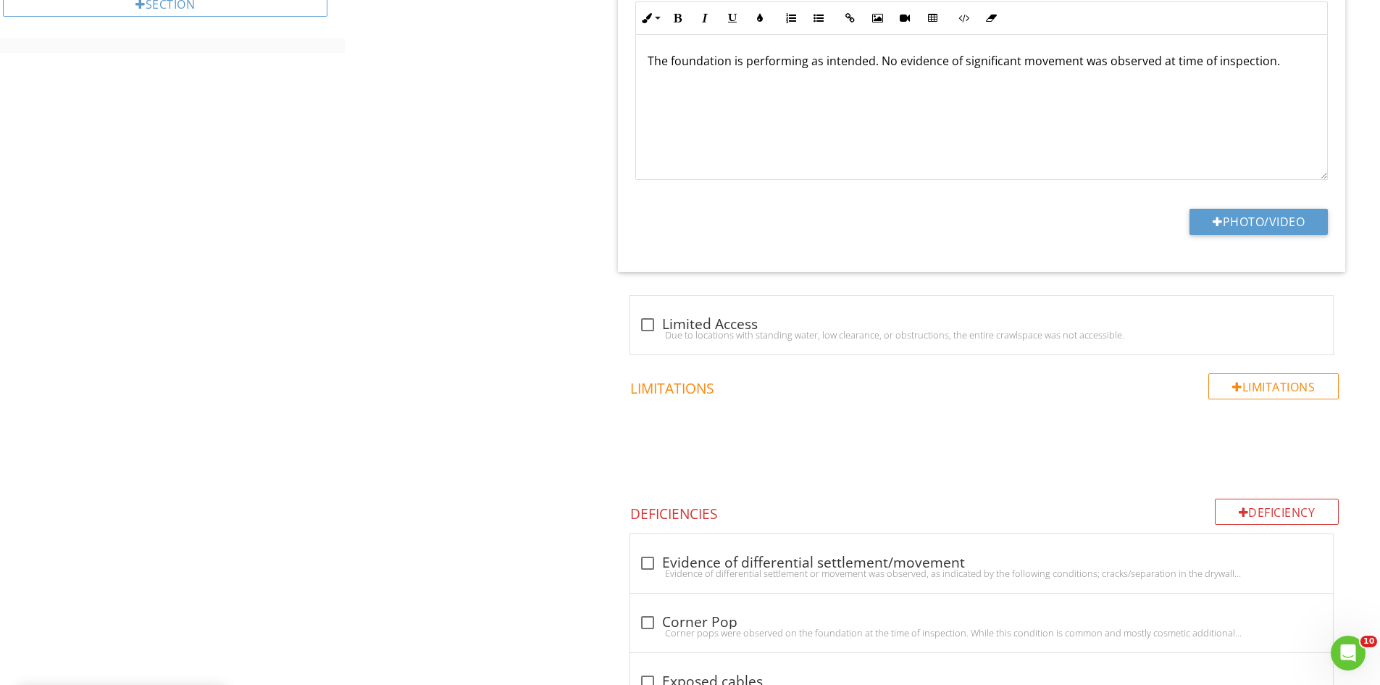
scroll to position [661, 0]
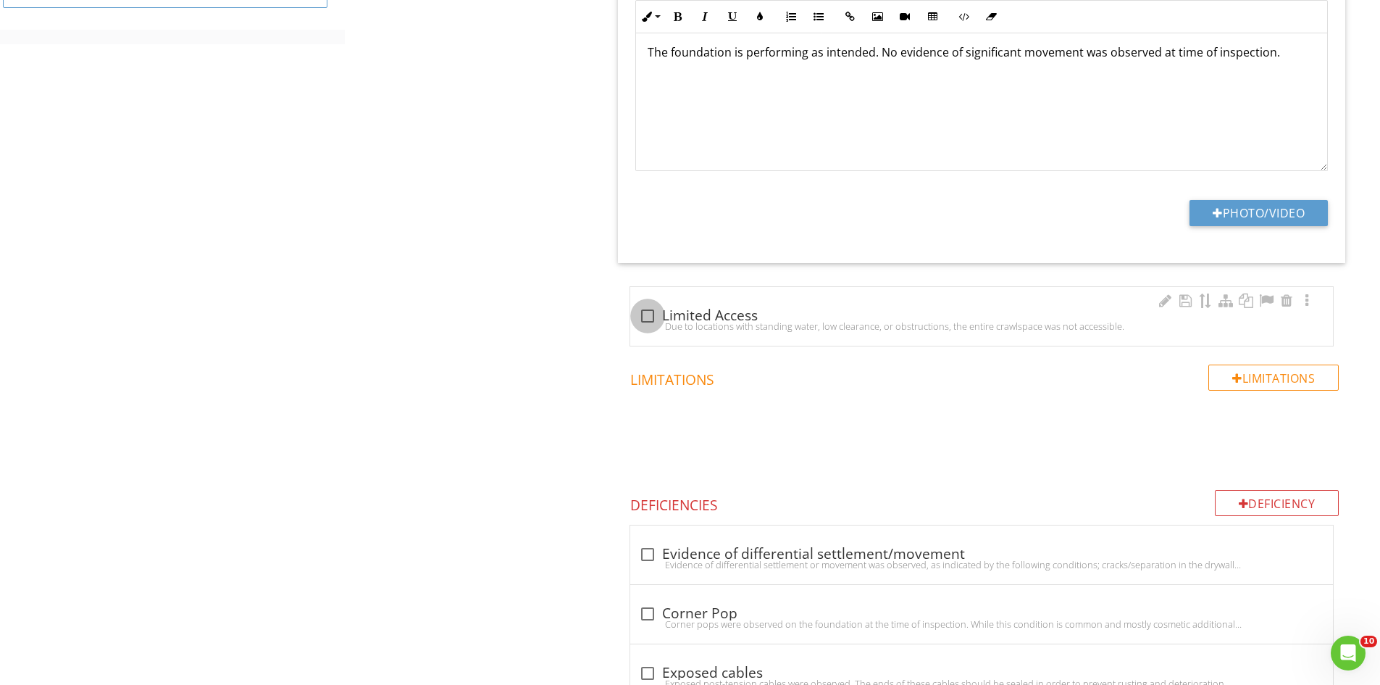
click at [643, 311] on div at bounding box center [647, 316] width 25 height 25
checkbox input "true"
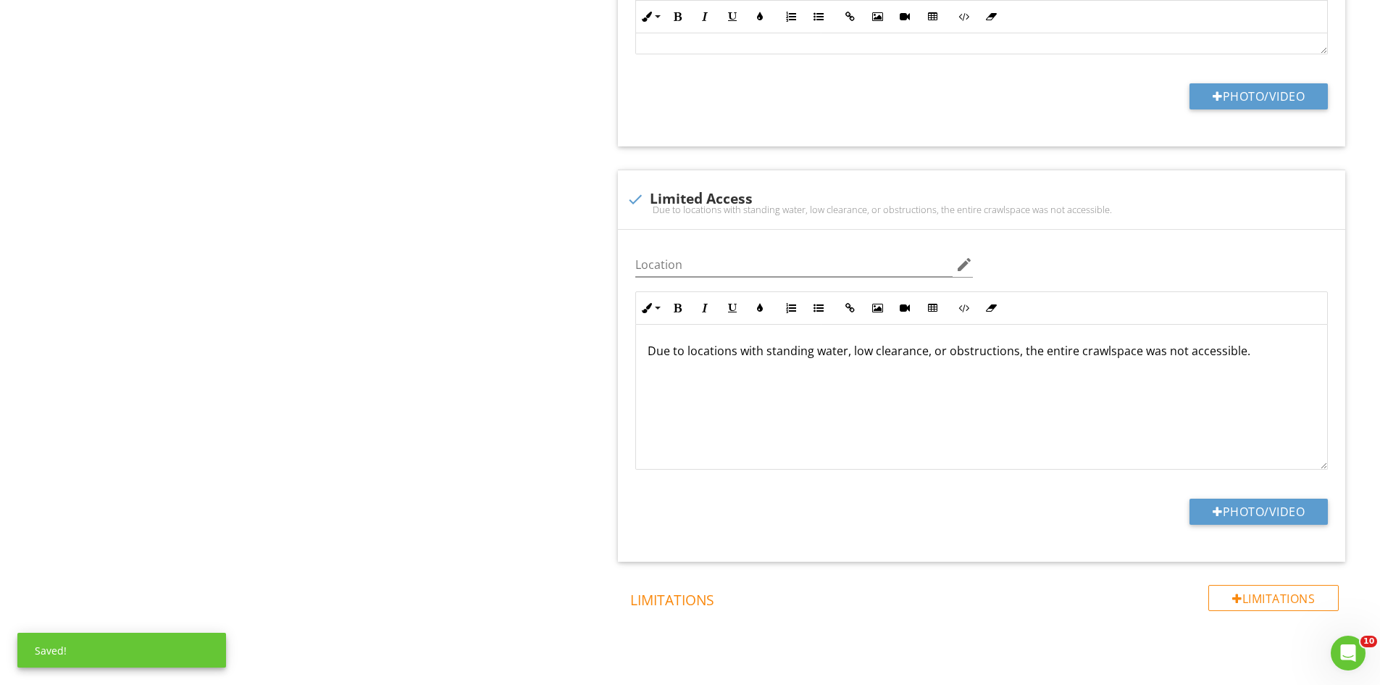
scroll to position [806, 0]
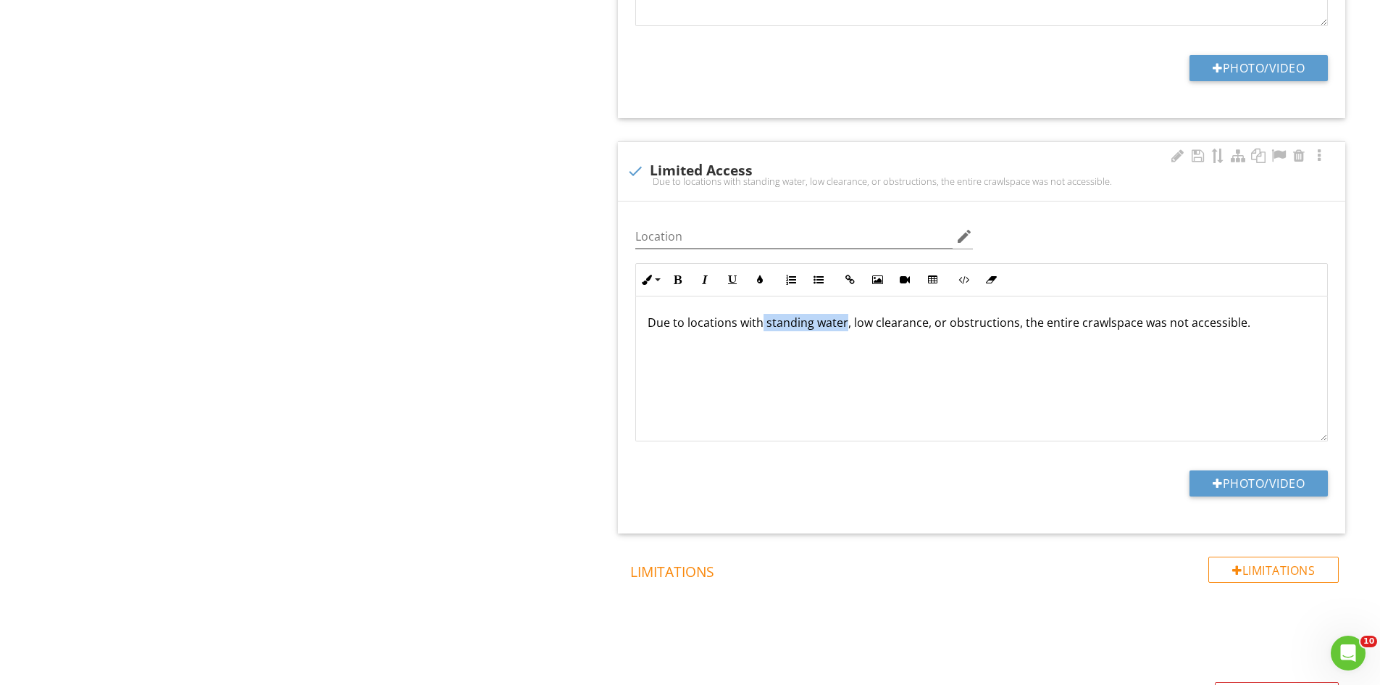
drag, startPoint x: 845, startPoint y: 325, endPoint x: 759, endPoint y: 323, distance: 86.2
click at [759, 323] on p "Due to locations with standing water, low clearance, or obstructions, the entir…" at bounding box center [982, 322] width 668 height 17
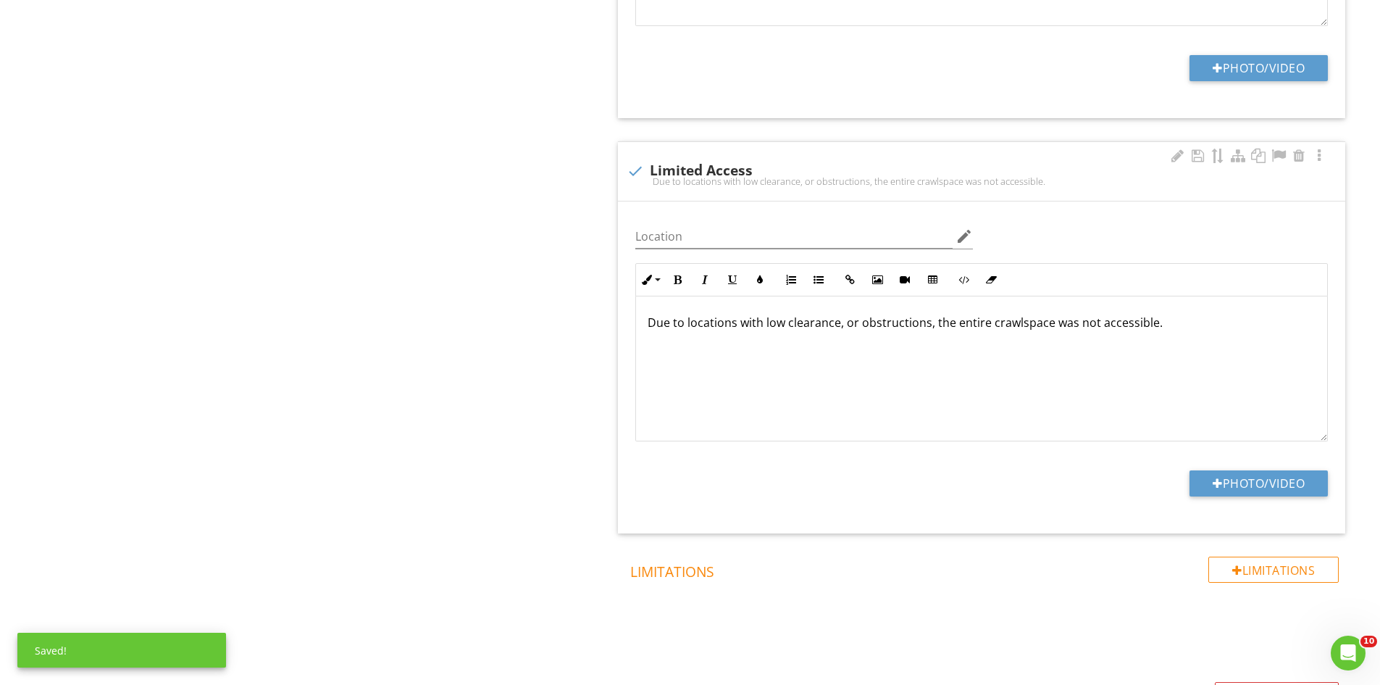
click at [1159, 328] on p "Due to locations with low clearance, or obstructions, the entire crawlspace was…" at bounding box center [982, 322] width 668 height 17
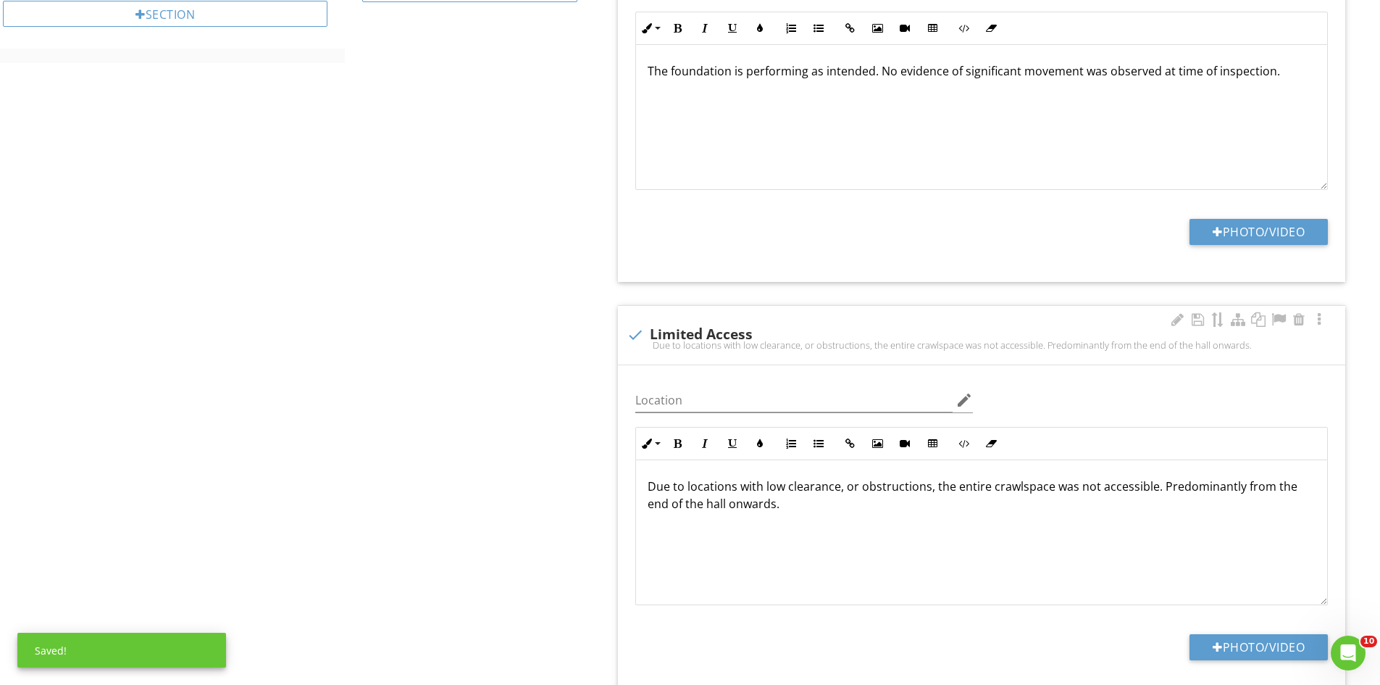
scroll to position [588, 0]
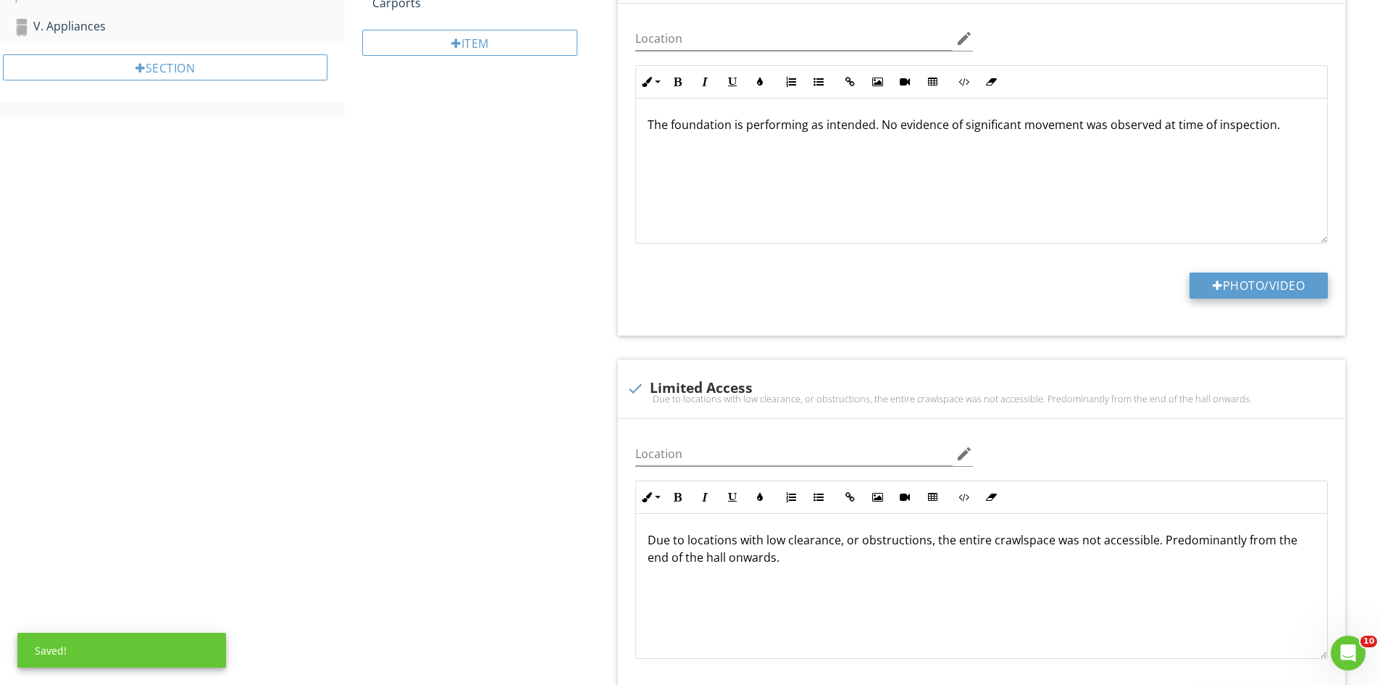
click at [1228, 288] on button "Photo/Video" at bounding box center [1259, 285] width 138 height 26
type input "C:\fakepath\IMG_1429.JPG"
